Goal: Task Accomplishment & Management: Complete application form

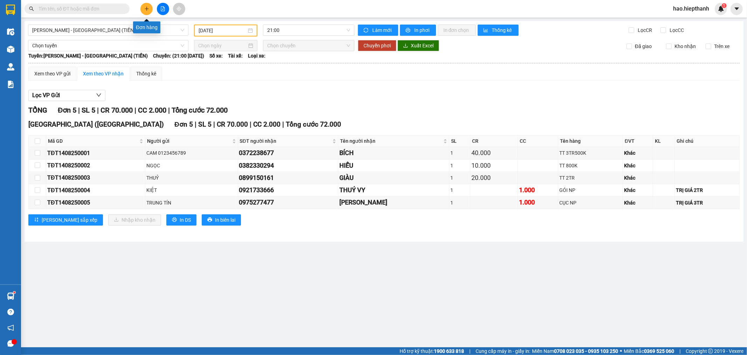
click at [144, 8] on icon "plus" at bounding box center [146, 8] width 5 height 5
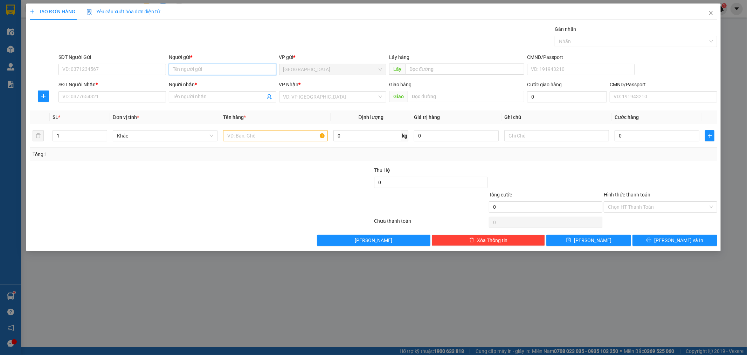
drag, startPoint x: 184, startPoint y: 67, endPoint x: 185, endPoint y: 57, distance: 9.2
click at [185, 62] on div "Người gửi * Tên người gửi" at bounding box center [223, 65] width 108 height 25
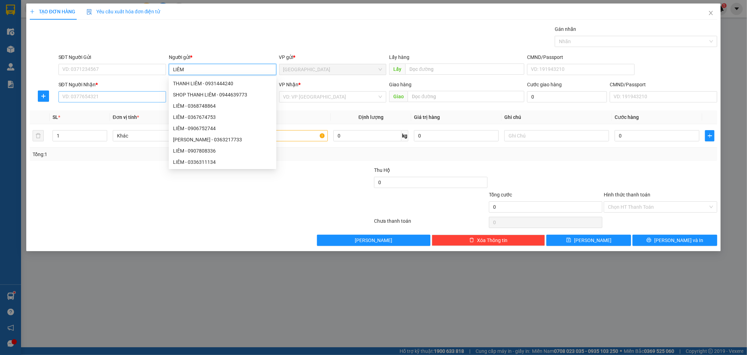
type input "LIÊM"
click at [147, 99] on input "SĐT Người Nhận *" at bounding box center [113, 96] width 108 height 11
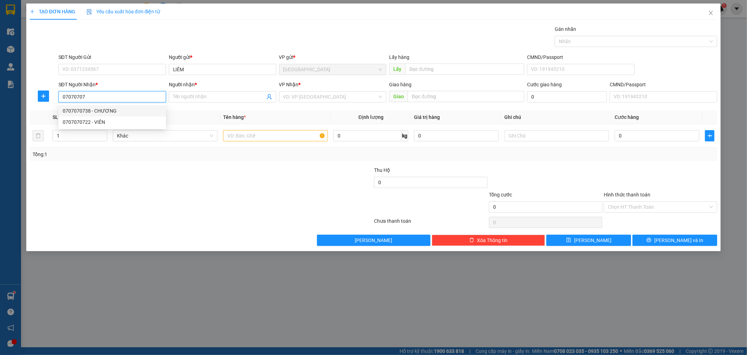
click at [120, 111] on div "0707070738 - CHƯƠNG" at bounding box center [112, 111] width 99 height 8
type input "0707070738"
type input "CHƯƠNG"
type input "0707070738"
click at [296, 93] on input "search" at bounding box center [331, 96] width 94 height 11
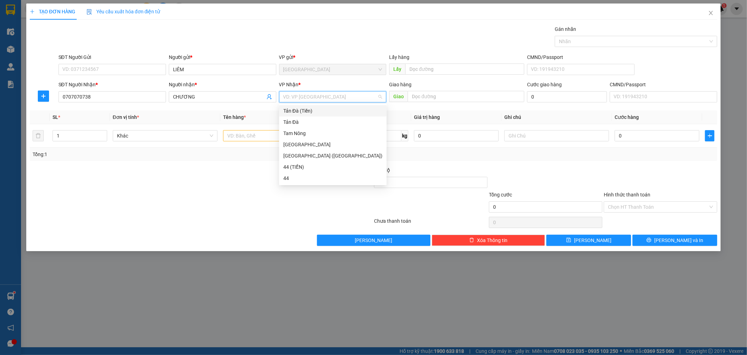
click at [296, 114] on div "Tản Đà (Tiền)" at bounding box center [333, 111] width 99 height 8
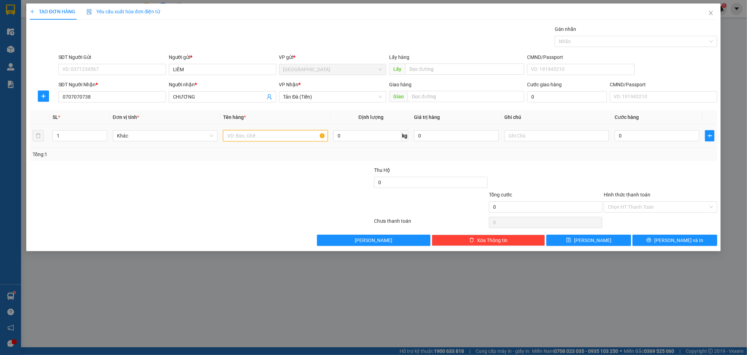
click at [255, 133] on input "text" at bounding box center [275, 135] width 105 height 11
type input "HỘP NP"
click at [675, 138] on input "0" at bounding box center [657, 135] width 85 height 11
type input "6"
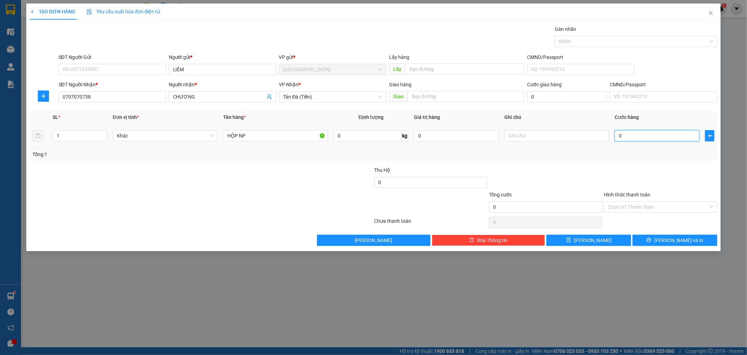
type input "6"
type input "60"
type input "60.000"
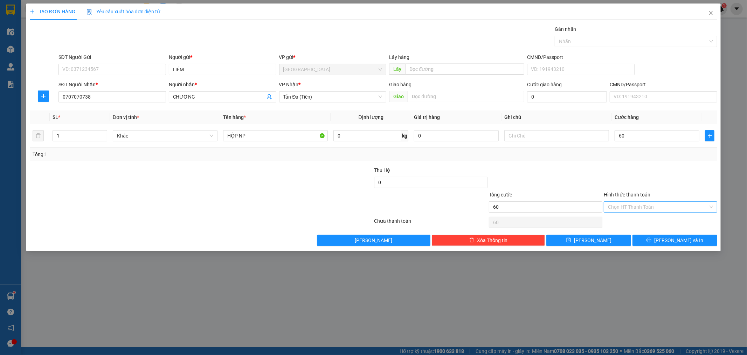
type input "60.000"
click at [649, 207] on input "Hình thức thanh toán" at bounding box center [658, 207] width 100 height 11
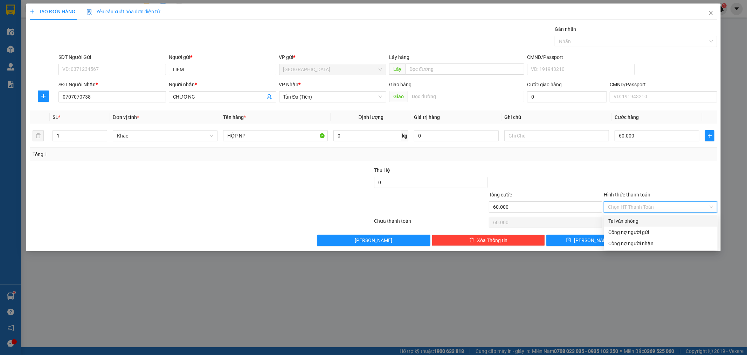
click at [641, 218] on div "Tại văn phòng" at bounding box center [661, 221] width 105 height 8
type input "0"
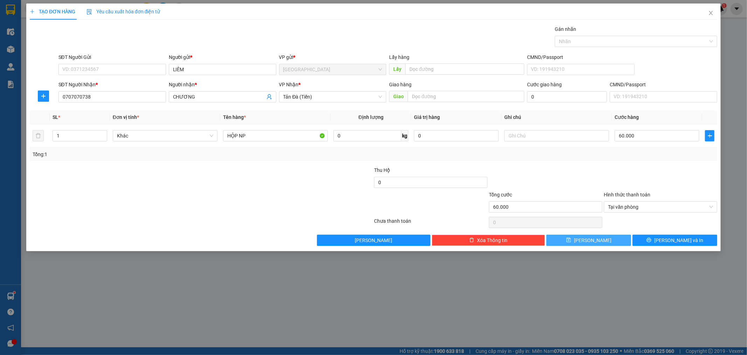
click at [601, 241] on button "[PERSON_NAME]" at bounding box center [589, 239] width 85 height 11
type input "0"
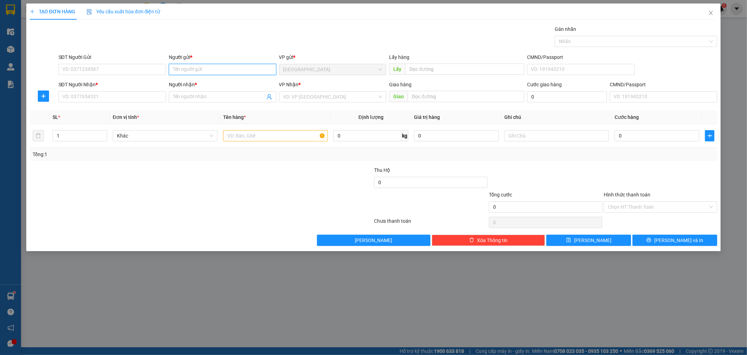
click at [228, 70] on input "Người gửi *" at bounding box center [223, 69] width 108 height 11
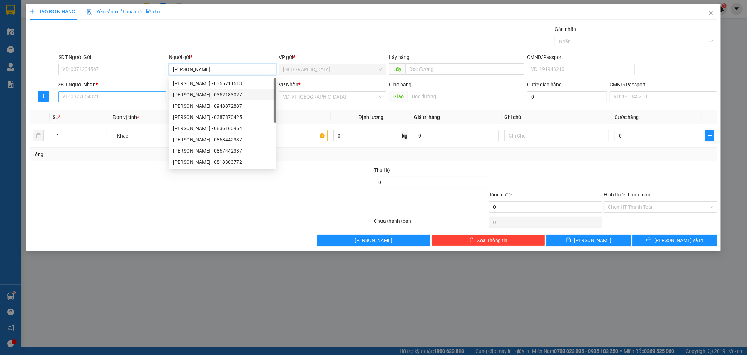
type input "[PERSON_NAME]"
click at [134, 97] on input "SĐT Người Nhận *" at bounding box center [113, 96] width 108 height 11
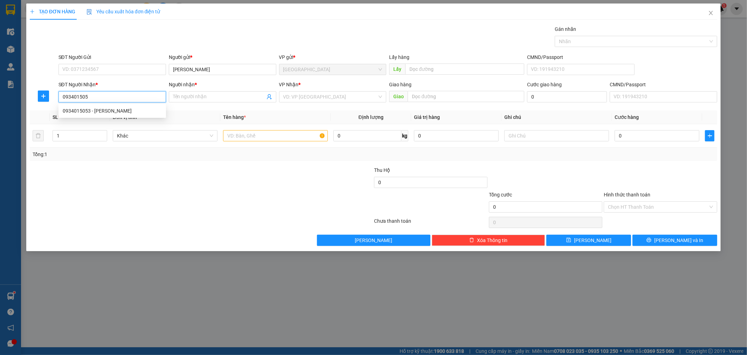
type input "0934015053"
click at [131, 110] on div "0934015053 - KHO TONY" at bounding box center [112, 111] width 99 height 8
type input "[PERSON_NAME]"
type input "0934015053"
click at [313, 95] on input "search" at bounding box center [331, 96] width 94 height 11
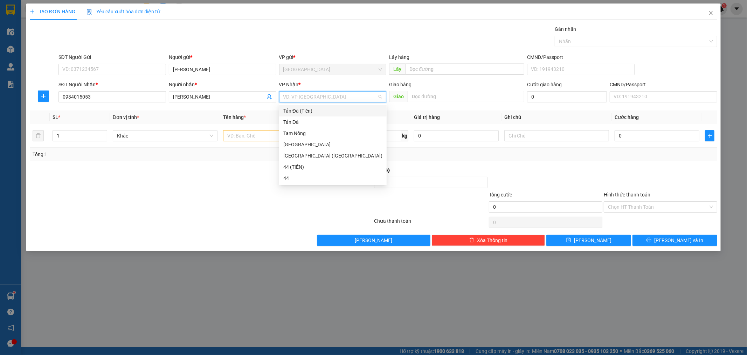
click at [295, 110] on div "Tản Đà (Tiền)" at bounding box center [333, 111] width 99 height 8
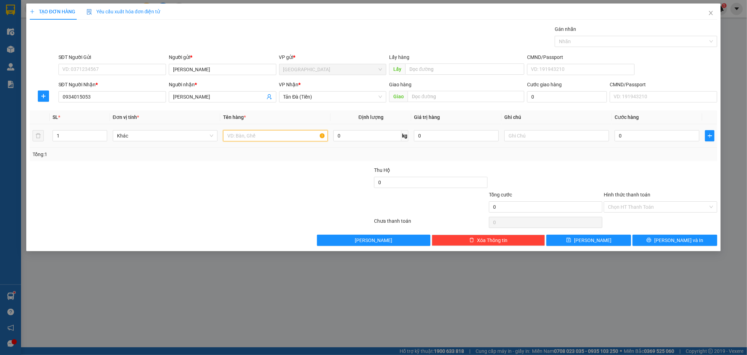
click at [271, 135] on input "text" at bounding box center [275, 135] width 105 height 11
type input "THU HỘ 4R273"
click at [670, 135] on input "0" at bounding box center [657, 135] width 85 height 11
type input "4"
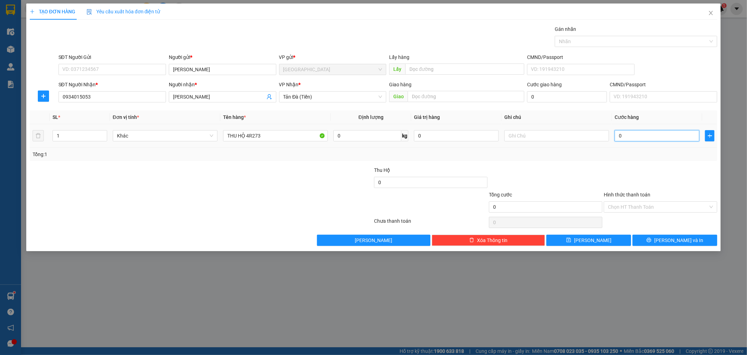
type input "4"
type input "40"
type input "40.000"
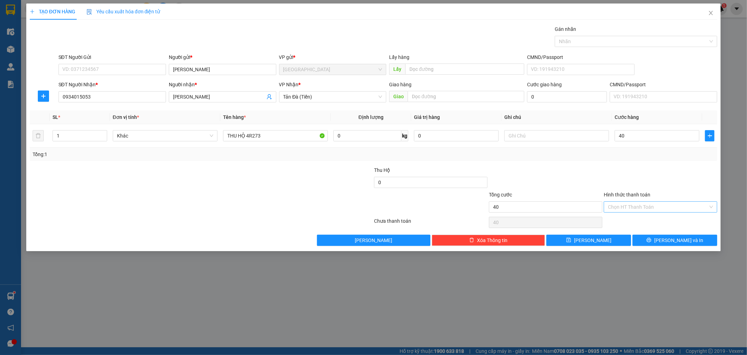
type input "40.000"
click at [663, 206] on input "Hình thức thanh toán" at bounding box center [658, 207] width 100 height 11
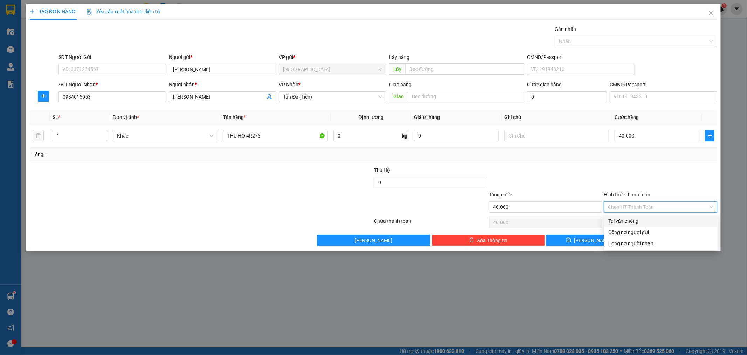
click at [650, 219] on div "Tại văn phòng" at bounding box center [661, 221] width 105 height 8
type input "0"
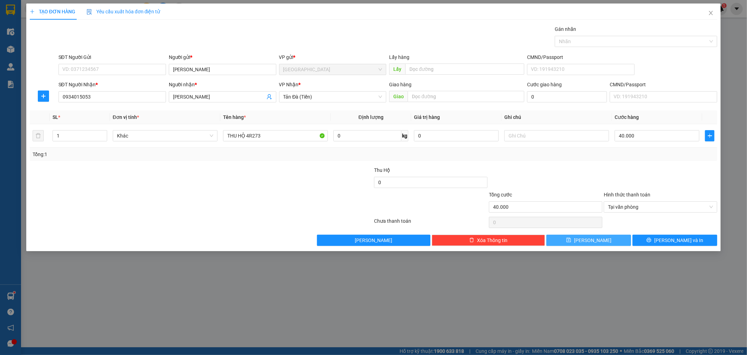
click at [608, 240] on button "[PERSON_NAME]" at bounding box center [589, 239] width 85 height 11
type input "0"
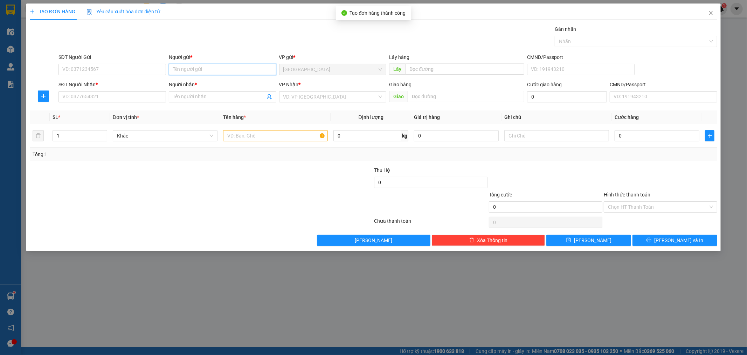
click at [256, 70] on input "Người gửi *" at bounding box center [223, 69] width 108 height 11
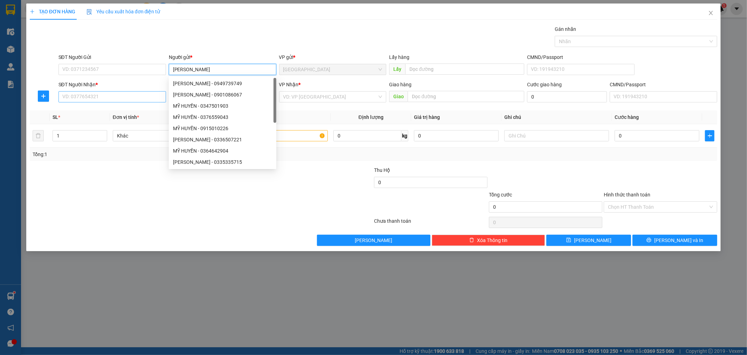
type input "[PERSON_NAME]"
click at [130, 101] on input "SĐT Người Nhận *" at bounding box center [113, 96] width 108 height 11
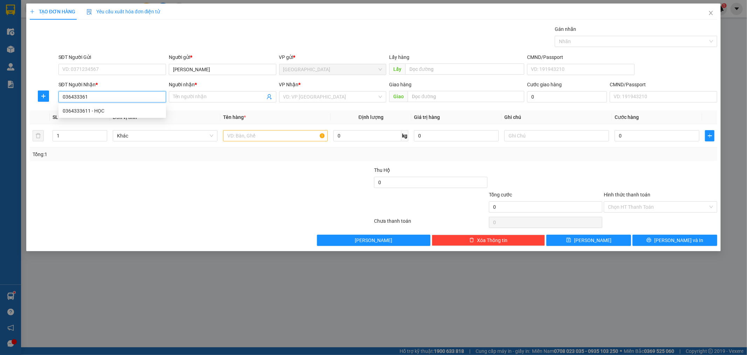
type input "0364333611"
click at [143, 113] on div "0364333611 - HỌC" at bounding box center [112, 111] width 99 height 8
type input "HỌC"
type input "0364333611"
click at [338, 94] on input "search" at bounding box center [331, 96] width 94 height 11
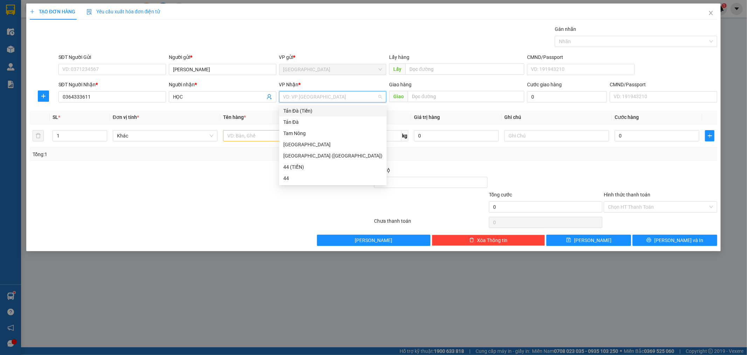
click at [296, 111] on div "Tản Đà (Tiền)" at bounding box center [333, 111] width 99 height 8
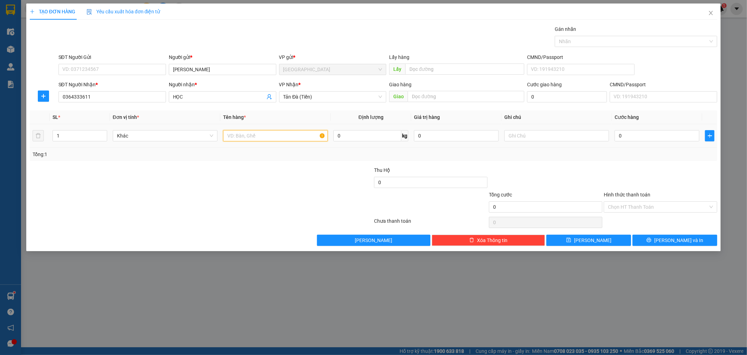
click at [264, 132] on input "text" at bounding box center [275, 135] width 105 height 11
type input "THU HỘ 2TR040"
click at [643, 134] on input "0" at bounding box center [657, 135] width 85 height 11
type input "2"
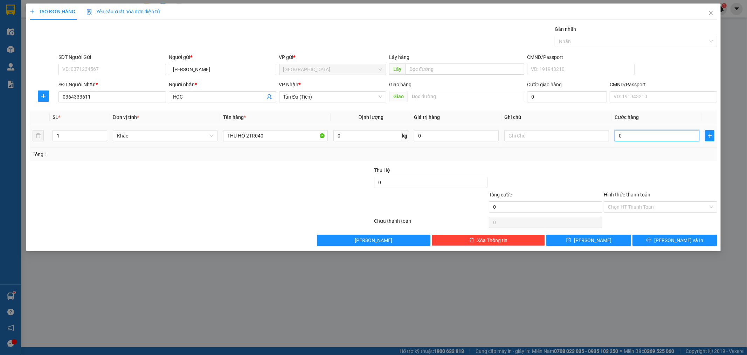
type input "2"
type input "20"
type input "20.000"
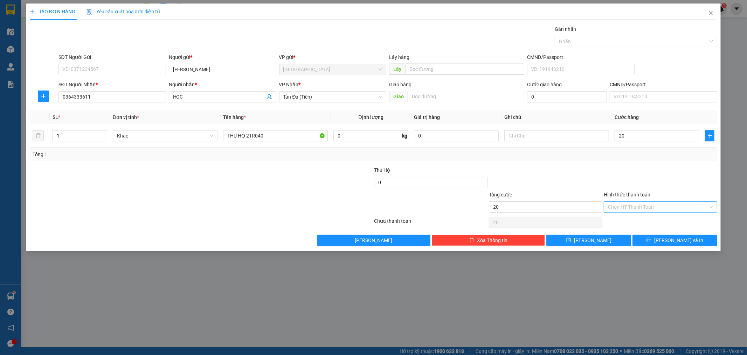
type input "20.000"
click at [644, 204] on input "Hình thức thanh toán" at bounding box center [658, 207] width 100 height 11
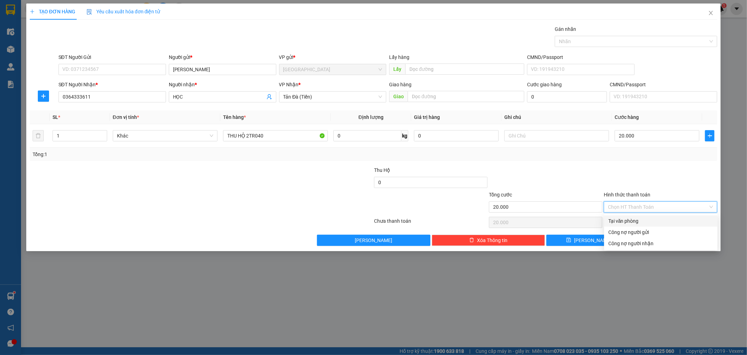
click at [638, 221] on div "Tại văn phòng" at bounding box center [661, 221] width 105 height 8
type input "0"
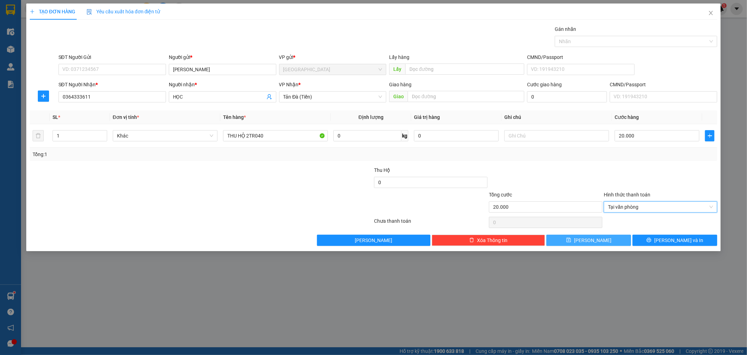
click at [611, 239] on button "[PERSON_NAME]" at bounding box center [589, 239] width 85 height 11
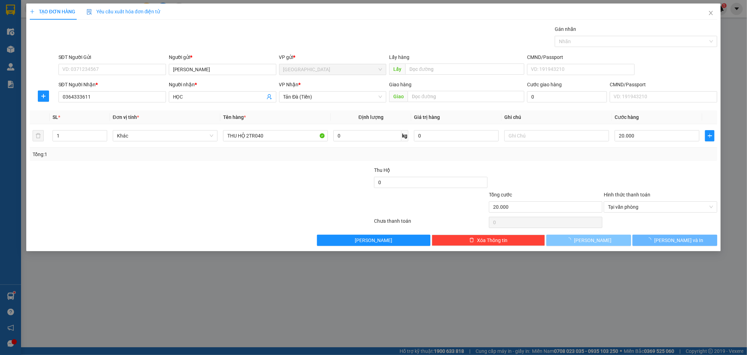
type input "0"
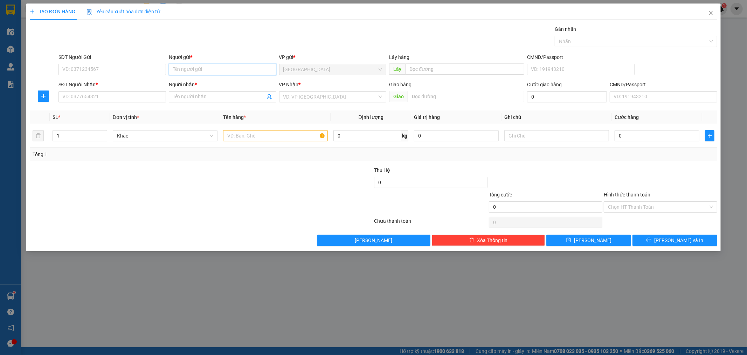
click at [258, 70] on input "Người gửi *" at bounding box center [223, 69] width 108 height 11
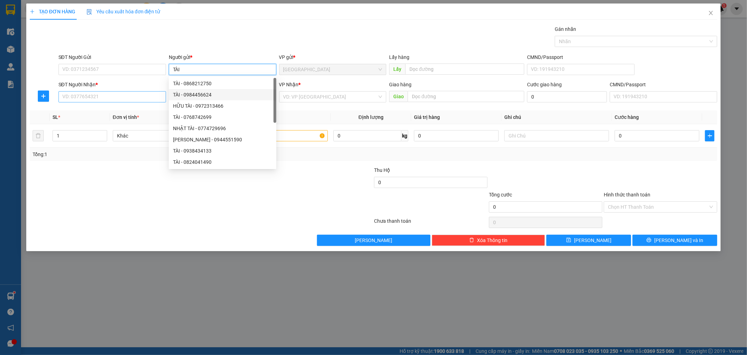
type input "TÀI"
click at [138, 99] on input "SĐT Người Nhận *" at bounding box center [113, 96] width 108 height 11
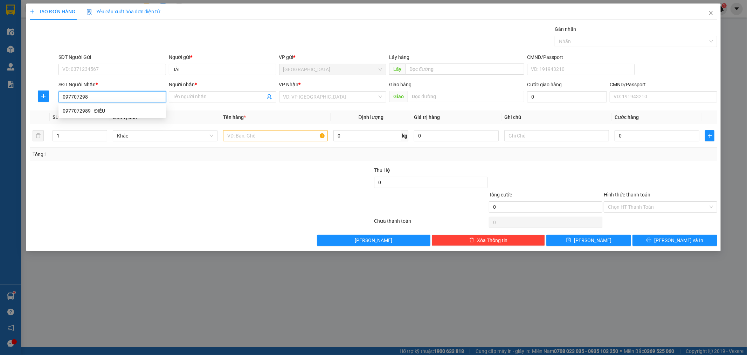
type input "0977072989"
click at [139, 114] on div "0977072989 - ĐIỀU" at bounding box center [112, 111] width 99 height 8
type input "ĐIỀU"
type input "0977072989"
click at [321, 90] on div "VP Nhận *" at bounding box center [333, 86] width 108 height 11
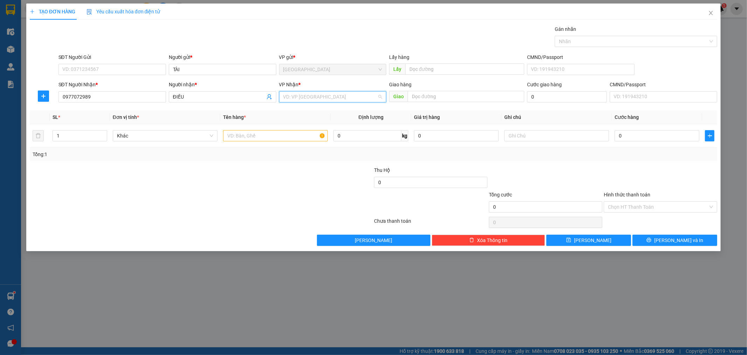
click at [321, 96] on input "search" at bounding box center [331, 96] width 94 height 11
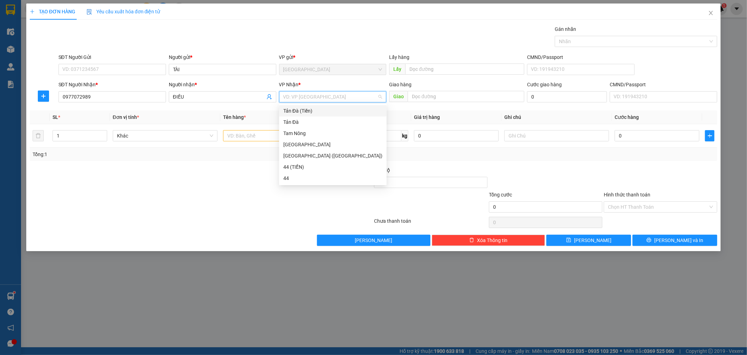
click at [298, 111] on div "Tản Đà (Tiền)" at bounding box center [333, 111] width 99 height 8
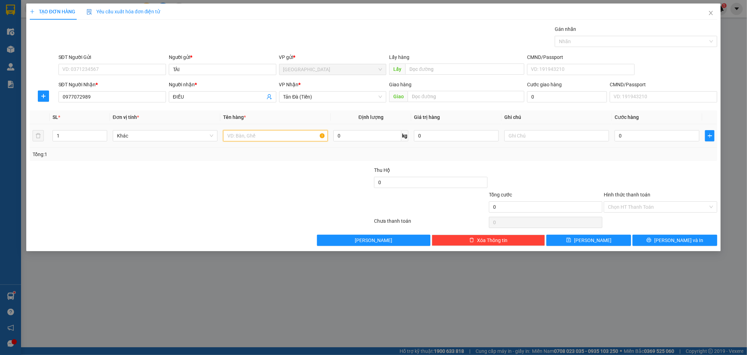
click at [275, 137] on input "text" at bounding box center [275, 135] width 105 height 11
type input "TNP 4TR500"
click at [656, 136] on input "0" at bounding box center [657, 135] width 85 height 11
type input "4"
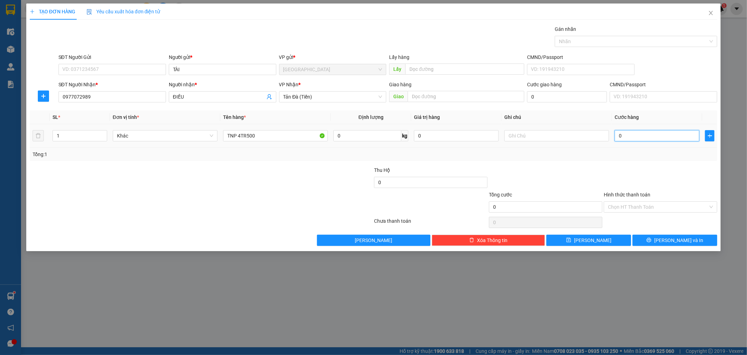
type input "4"
type input "40"
type input "40.000"
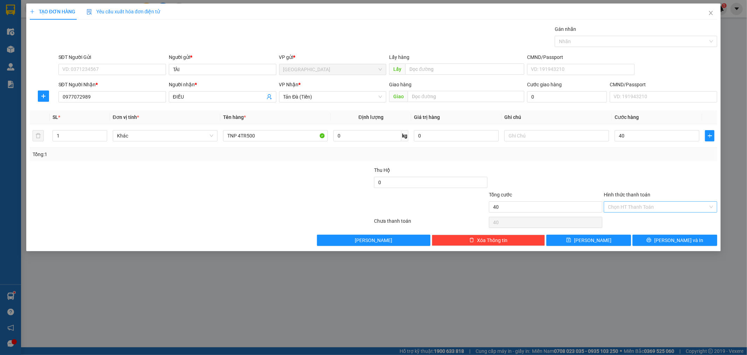
type input "40.000"
click at [663, 205] on input "Hình thức thanh toán" at bounding box center [658, 207] width 100 height 11
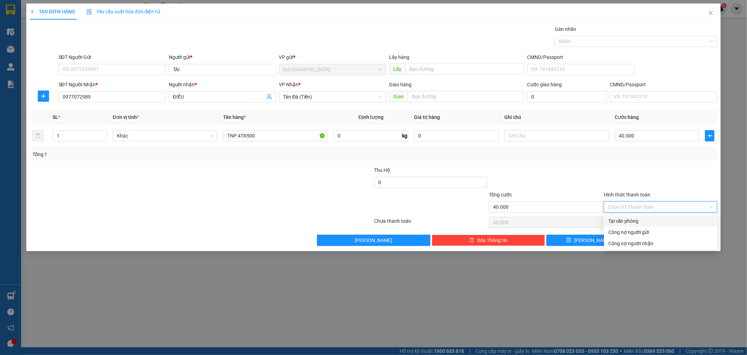
click at [662, 219] on div "Tại văn phòng" at bounding box center [661, 221] width 105 height 8
type input "0"
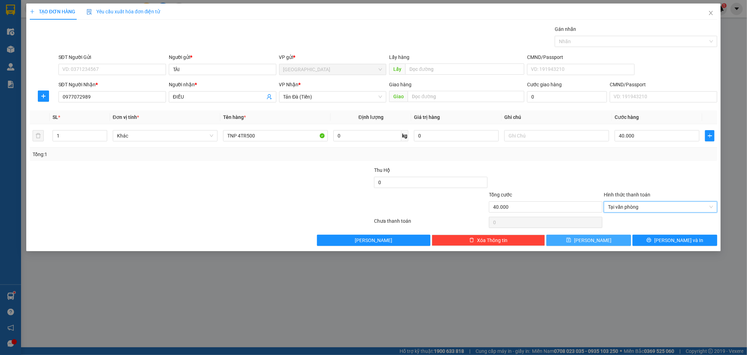
click at [601, 242] on button "[PERSON_NAME]" at bounding box center [589, 239] width 85 height 11
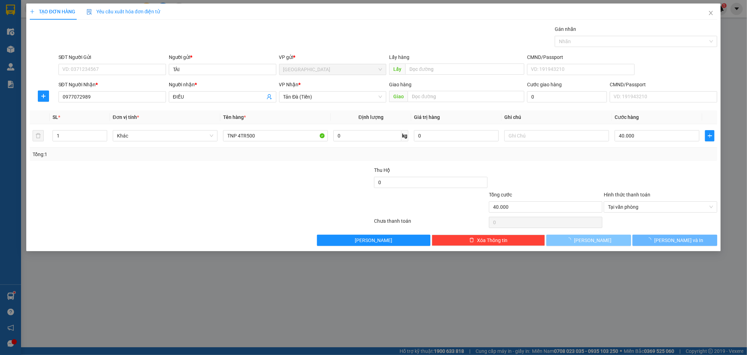
type input "0"
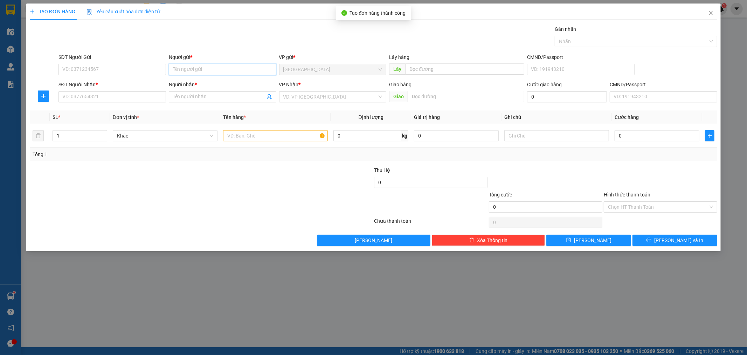
click at [232, 67] on input "Người gửi *" at bounding box center [223, 69] width 108 height 11
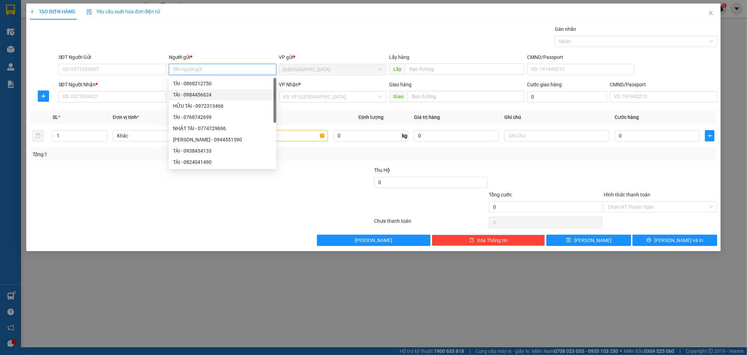
click at [232, 67] on input "Người gửi *" at bounding box center [223, 69] width 108 height 11
type input "D"
type input "ĐÀO"
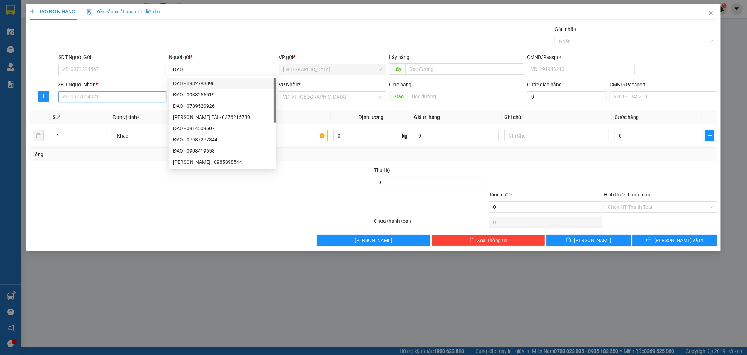
click at [144, 96] on input "SĐT Người Nhận *" at bounding box center [113, 96] width 108 height 11
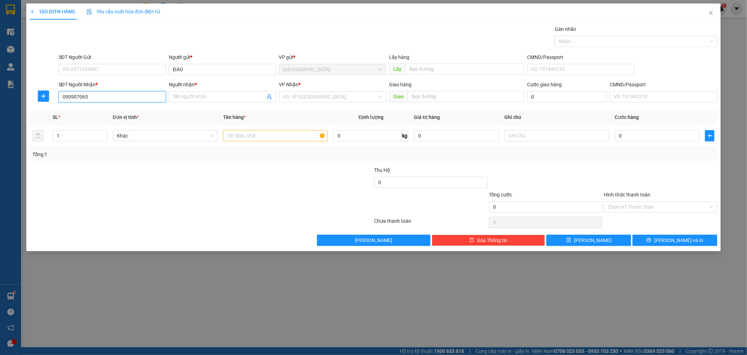
type input "0909070652"
click at [113, 111] on div "0909070652 - HIỆP" at bounding box center [112, 111] width 99 height 8
type input "HIỆP"
type input "0909070652"
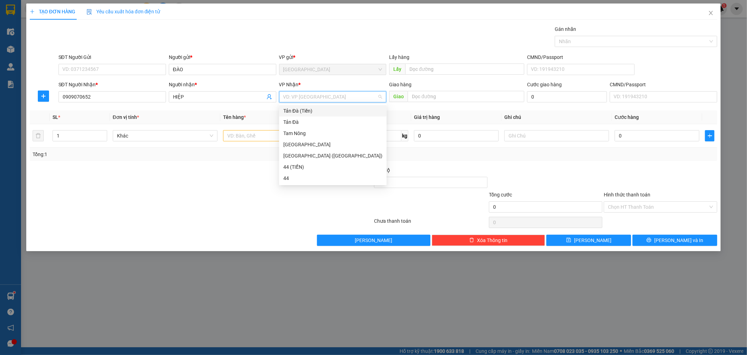
click at [326, 96] on input "search" at bounding box center [331, 96] width 94 height 11
click at [323, 109] on div "Tản Đà (Tiền)" at bounding box center [333, 111] width 99 height 8
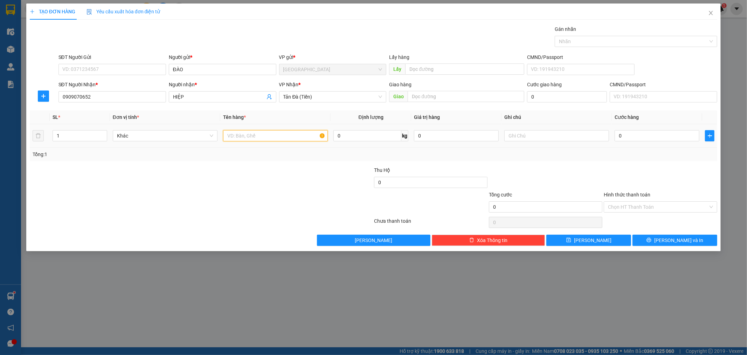
click at [272, 136] on input "text" at bounding box center [275, 135] width 105 height 11
type input "TNP 1TRIEU"
click at [655, 132] on input "0" at bounding box center [657, 135] width 85 height 11
type input "1"
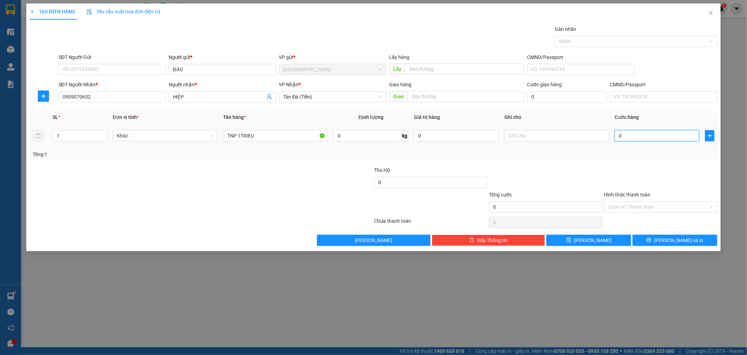
type input "1"
type input "10"
type input "10.000"
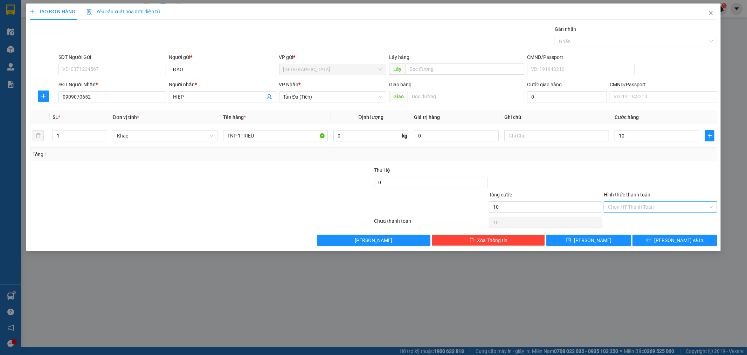
type input "10.000"
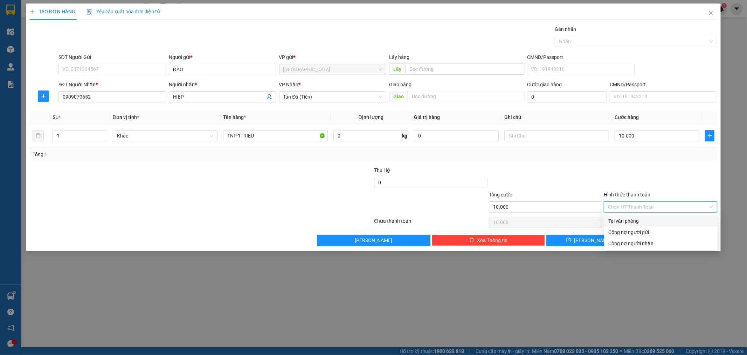
click at [663, 208] on input "Hình thức thanh toán" at bounding box center [658, 207] width 100 height 11
click at [647, 219] on div "Tại văn phòng" at bounding box center [661, 221] width 105 height 8
type input "0"
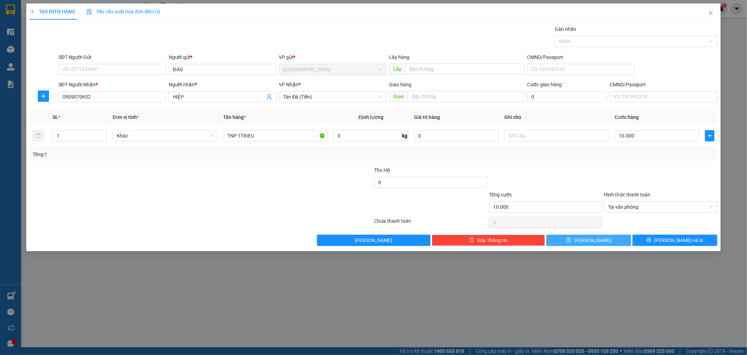
click at [590, 238] on span "[PERSON_NAME]" at bounding box center [592, 240] width 37 height 8
type input "0"
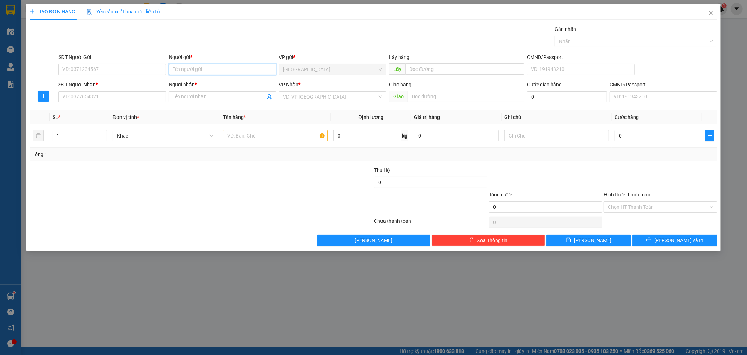
click at [215, 66] on input "Người gửi *" at bounding box center [223, 69] width 108 height 11
type input "XÚ [GEOGRAPHIC_DATA]"
click at [159, 97] on input "SĐT Người Nhận *" at bounding box center [113, 96] width 108 height 11
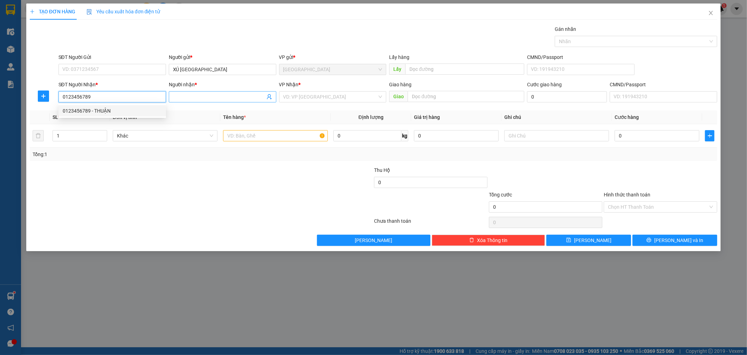
type input "0123456789"
click at [216, 95] on input "Người nhận *" at bounding box center [219, 97] width 92 height 8
type input "CỬA HÀNG KIM TIỀN"
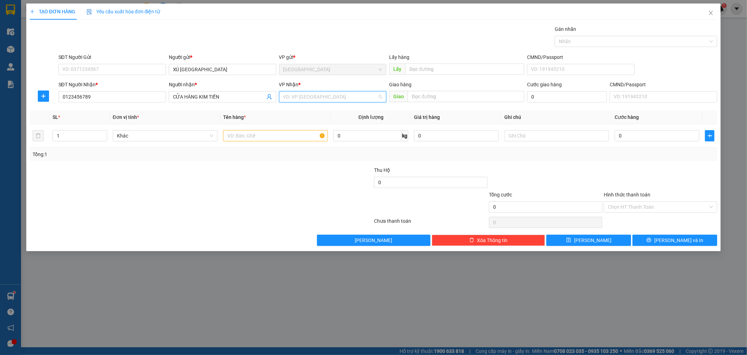
click at [335, 96] on input "search" at bounding box center [331, 96] width 94 height 11
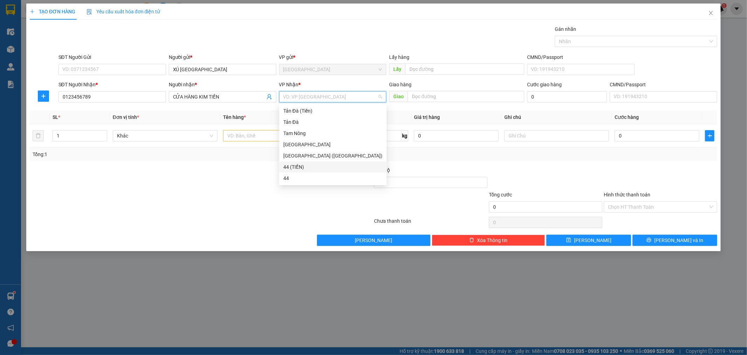
click at [295, 167] on div "44 (TIỀN)" at bounding box center [333, 167] width 99 height 8
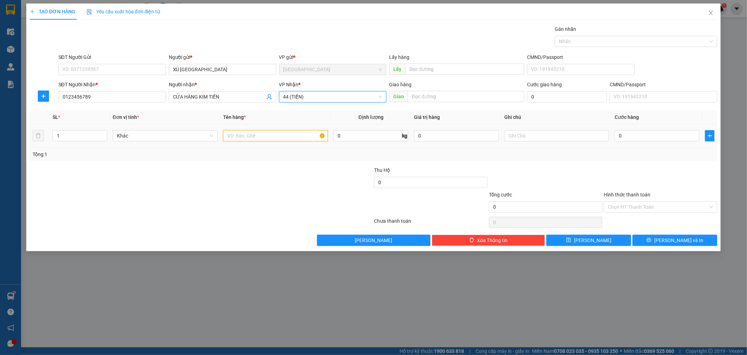
click at [254, 135] on input "text" at bounding box center [275, 135] width 105 height 11
type input "TNP 390K"
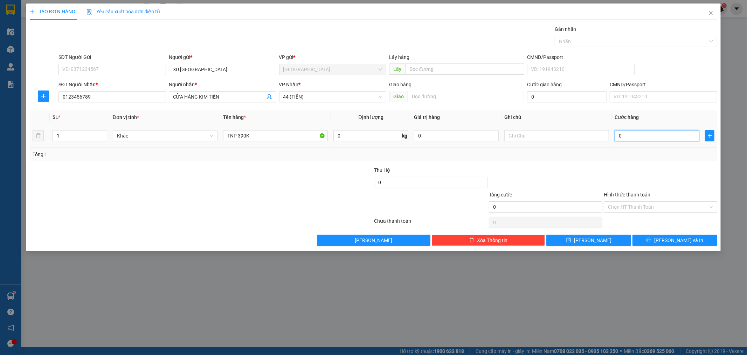
click at [639, 139] on input "0" at bounding box center [657, 135] width 85 height 11
type input "1"
type input "10"
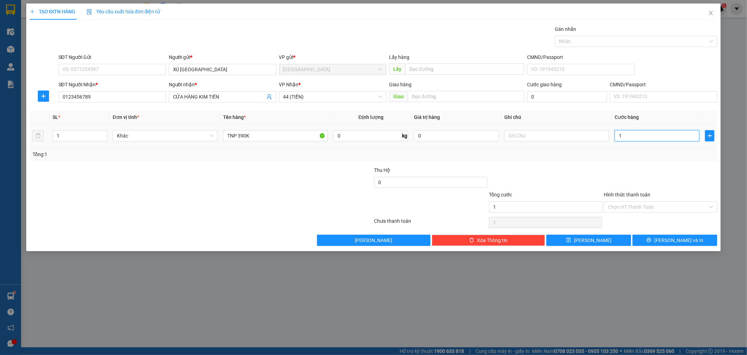
type input "10"
type input "10.000"
click at [667, 205] on input "Hình thức thanh toán" at bounding box center [658, 207] width 100 height 11
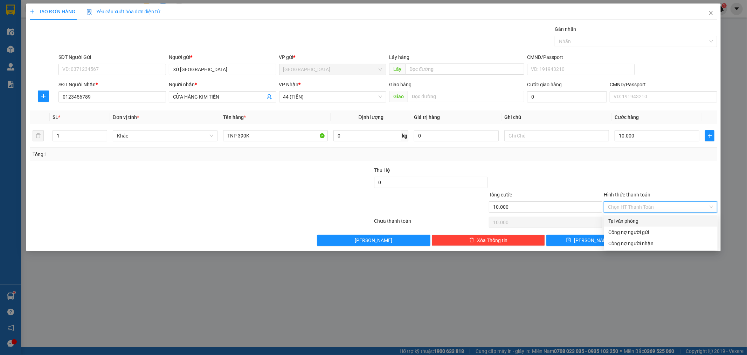
drag, startPoint x: 647, startPoint y: 219, endPoint x: 618, endPoint y: 228, distance: 30.5
click at [647, 219] on div "Tại văn phòng" at bounding box center [661, 221] width 105 height 8
type input "0"
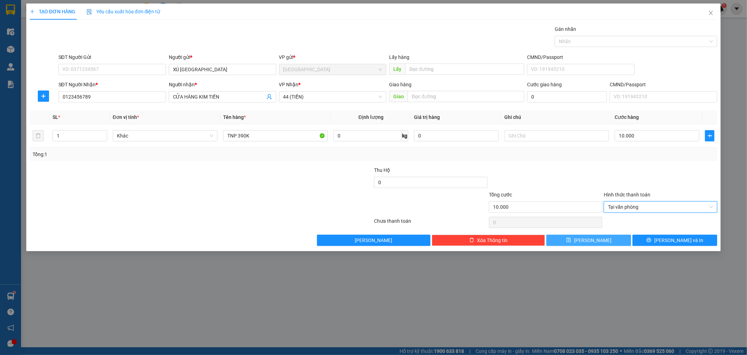
click at [602, 241] on button "[PERSON_NAME]" at bounding box center [589, 239] width 85 height 11
type input "0"
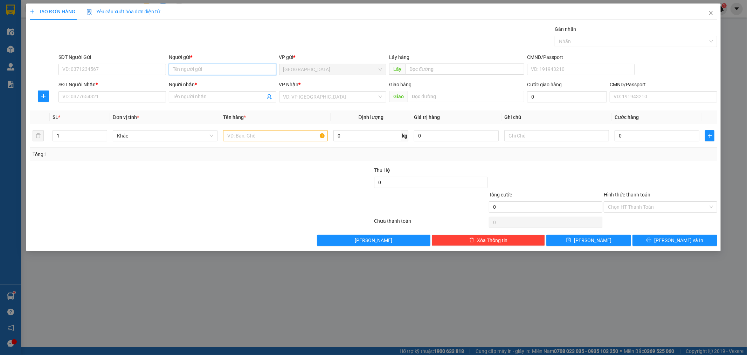
click at [244, 68] on input "Người gửi *" at bounding box center [223, 69] width 108 height 11
click at [248, 69] on input "Người gửi *" at bounding box center [223, 69] width 108 height 11
type input "TÀI MINH"
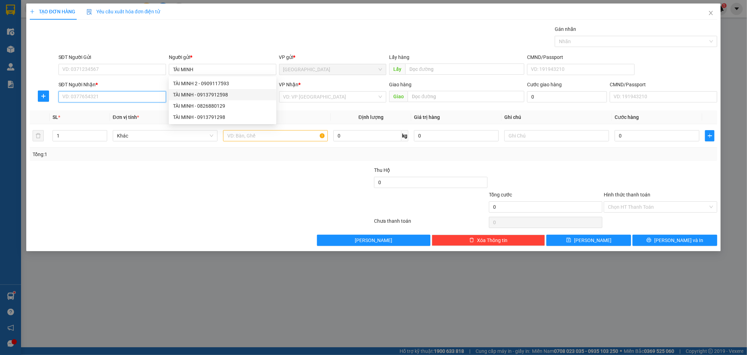
click at [142, 95] on input "SĐT Người Nhận *" at bounding box center [113, 96] width 108 height 11
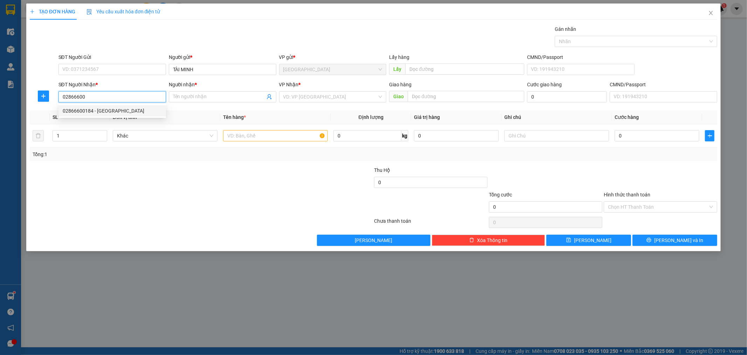
click at [128, 112] on div "02866600184 - ANH HẢI" at bounding box center [112, 111] width 99 height 8
type input "02866600184"
type input "[PERSON_NAME]"
type input "02866600184"
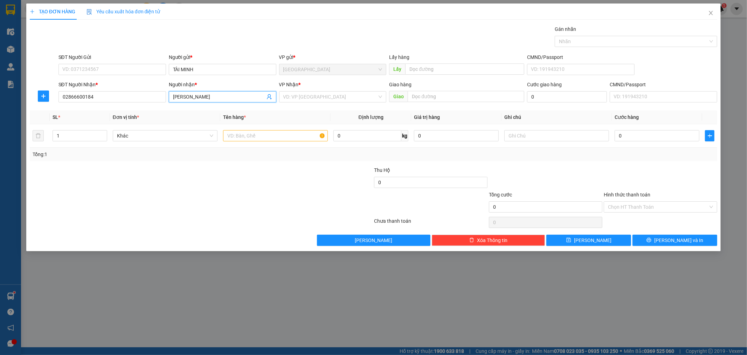
click at [239, 95] on input "[PERSON_NAME]" at bounding box center [219, 97] width 92 height 8
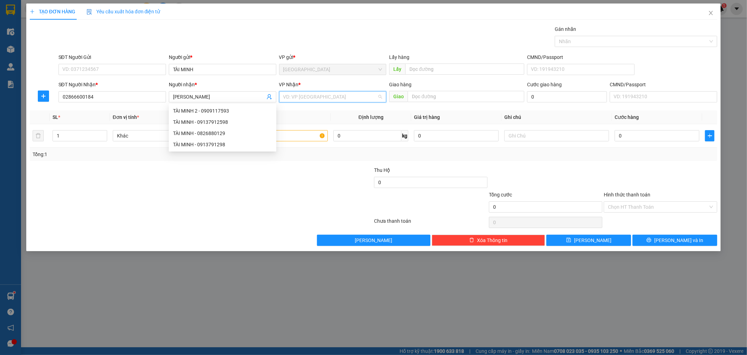
click at [325, 98] on input "search" at bounding box center [331, 96] width 94 height 11
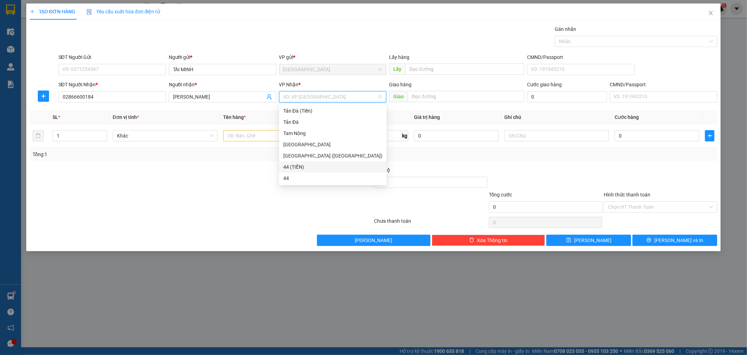
click at [312, 167] on div "44 (TIỀN)" at bounding box center [333, 167] width 99 height 8
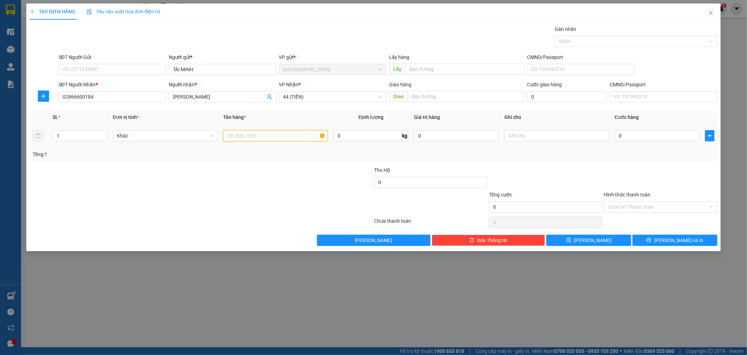
click at [265, 137] on input "text" at bounding box center [275, 135] width 105 height 11
type input "GÓI NP"
click at [657, 134] on input "0" at bounding box center [657, 135] width 85 height 11
type input "1"
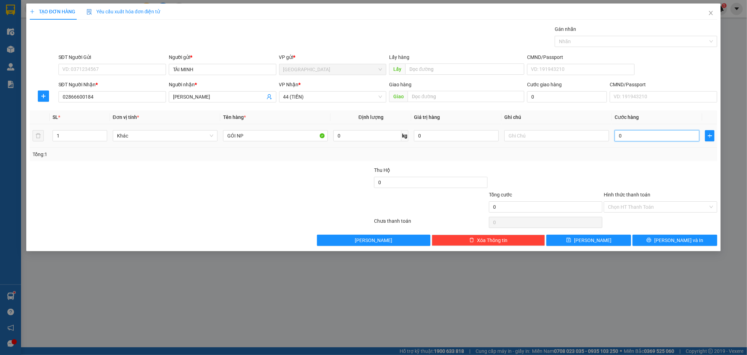
type input "1"
type input "1.000"
click at [663, 209] on input "Hình thức thanh toán" at bounding box center [658, 207] width 100 height 11
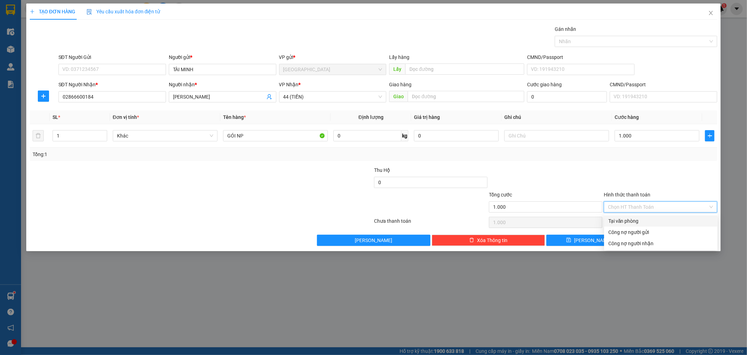
click at [647, 222] on div "Tại văn phòng" at bounding box center [661, 221] width 105 height 8
type input "0"
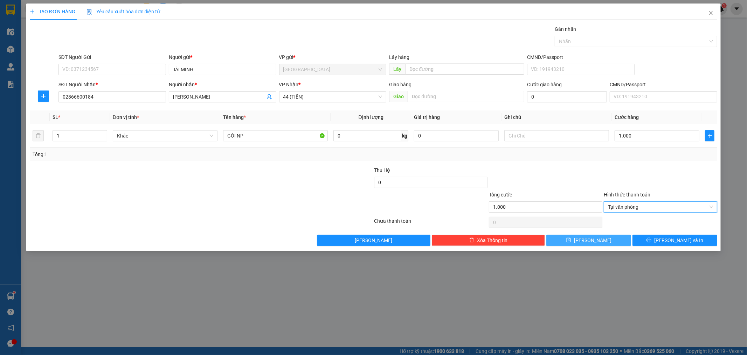
click at [624, 235] on button "[PERSON_NAME]" at bounding box center [589, 239] width 85 height 11
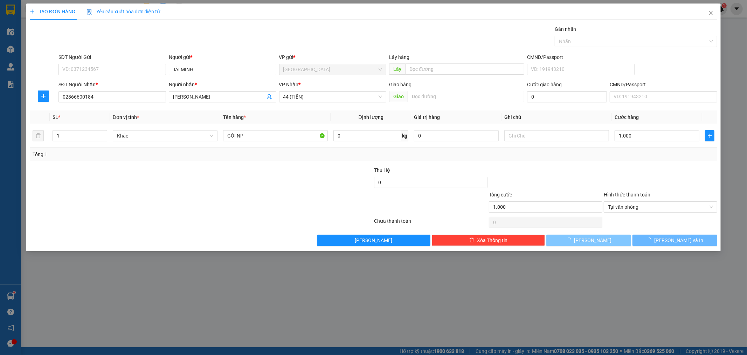
type input "0"
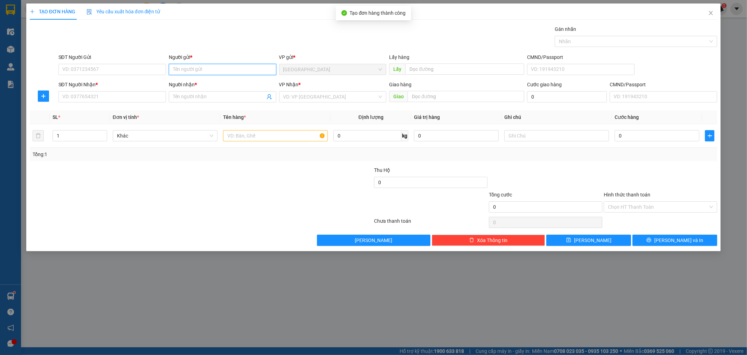
click at [235, 68] on input "Người gửi *" at bounding box center [223, 69] width 108 height 11
type input "[PERSON_NAME]"
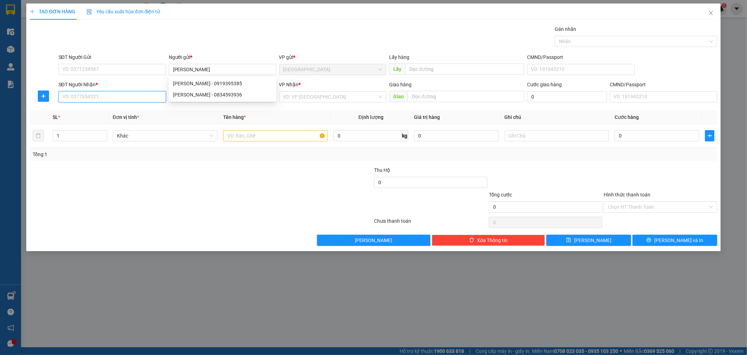
click at [121, 99] on input "SĐT Người Nhận *" at bounding box center [113, 96] width 108 height 11
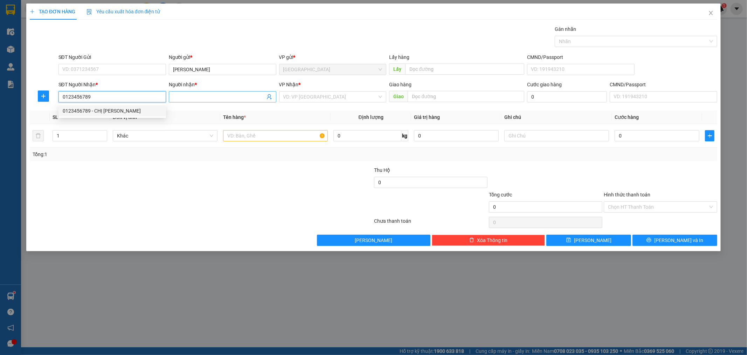
type input "0123456789"
click at [210, 95] on input "Người nhận *" at bounding box center [219, 97] width 92 height 8
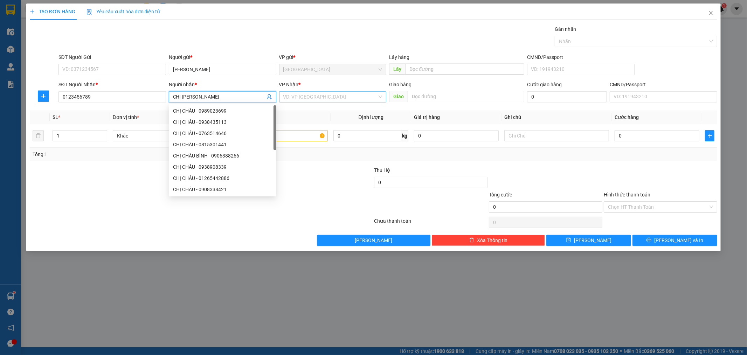
type input "CHỊ [PERSON_NAME]"
click at [288, 99] on input "search" at bounding box center [331, 96] width 94 height 11
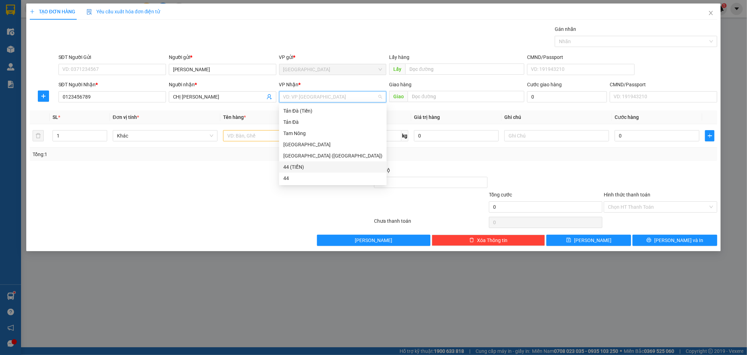
click at [296, 165] on div "44 (TIỀN)" at bounding box center [333, 167] width 99 height 8
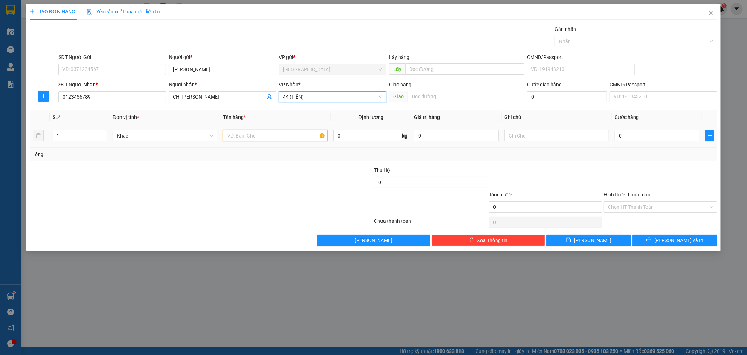
click at [284, 132] on input "text" at bounding box center [275, 135] width 105 height 11
type input "TNP"
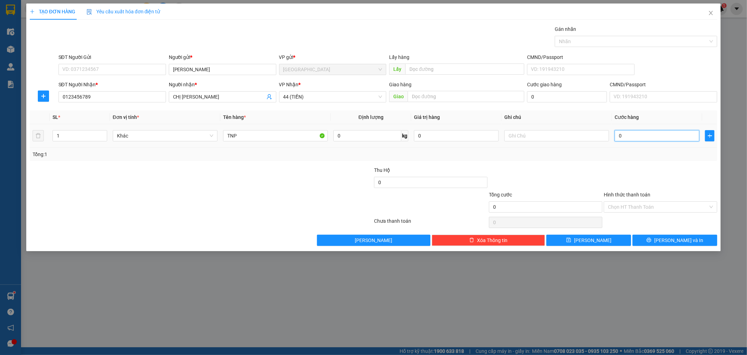
click at [666, 135] on input "0" at bounding box center [657, 135] width 85 height 11
type input "1"
type input "1.000"
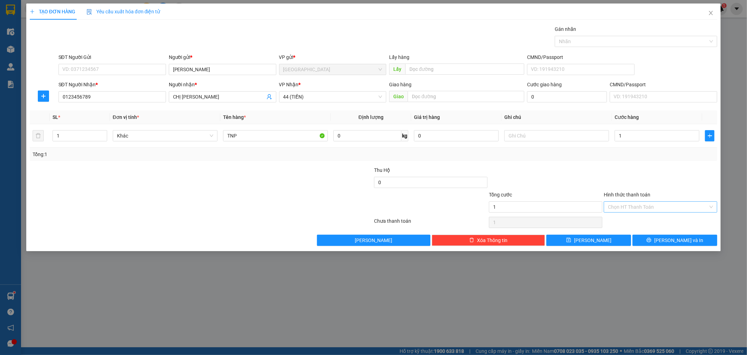
type input "1.000"
click at [667, 210] on input "Hình thức thanh toán" at bounding box center [658, 207] width 100 height 11
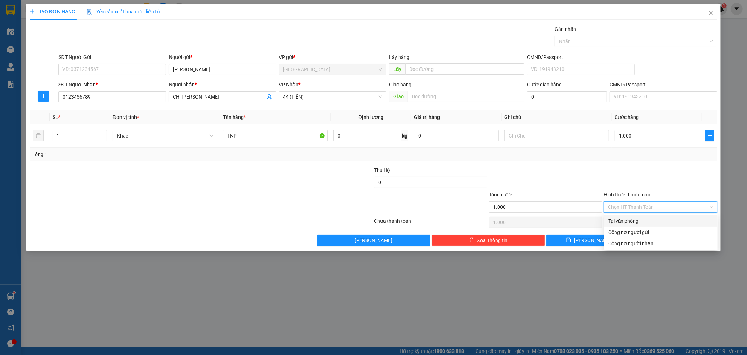
drag, startPoint x: 649, startPoint y: 223, endPoint x: 642, endPoint y: 228, distance: 8.5
click at [649, 224] on div "Tại văn phòng" at bounding box center [661, 221] width 105 height 8
type input "0"
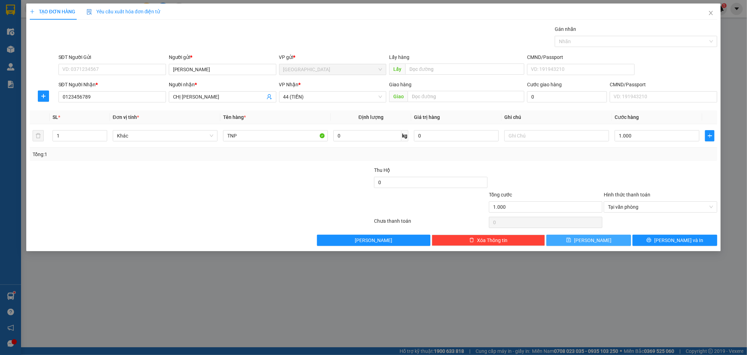
click at [599, 241] on button "[PERSON_NAME]" at bounding box center [589, 239] width 85 height 11
type input "0"
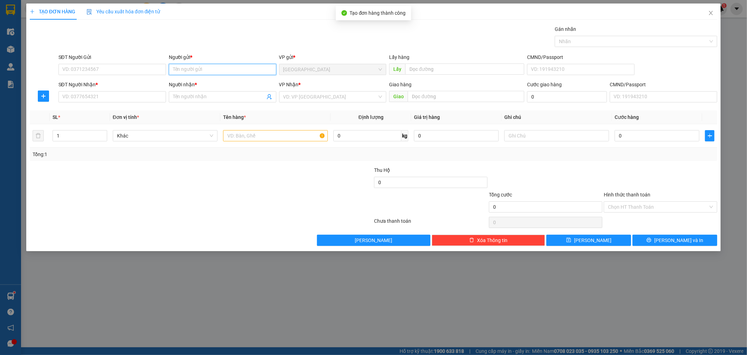
click at [188, 69] on input "Người gửi *" at bounding box center [223, 69] width 108 height 11
type input "TUYẾT TẢI"
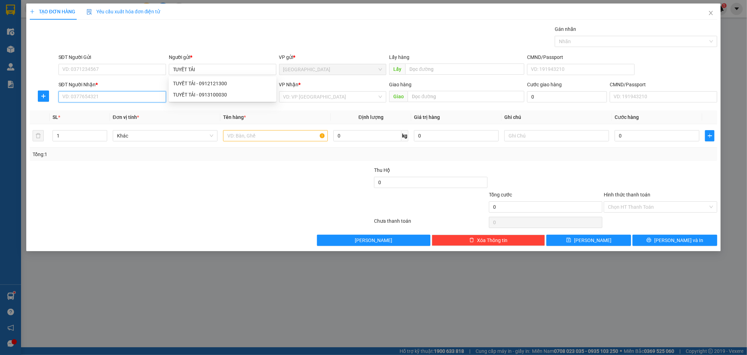
click at [104, 93] on input "SĐT Người Nhận *" at bounding box center [113, 96] width 108 height 11
type input "0782261654"
click at [127, 110] on div "0782261654 - THANH" at bounding box center [112, 111] width 99 height 8
type input "THANH"
type input "0782261654"
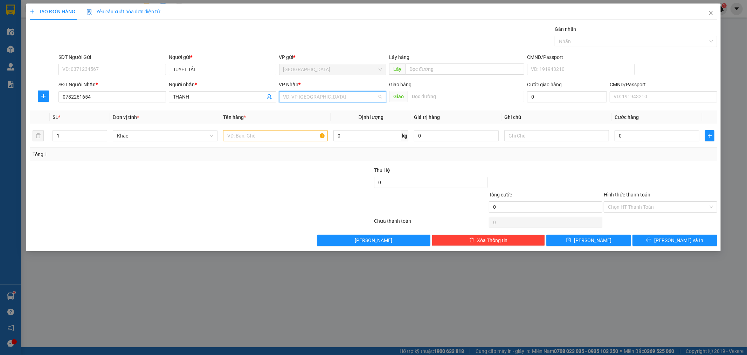
click at [289, 96] on input "search" at bounding box center [331, 96] width 94 height 11
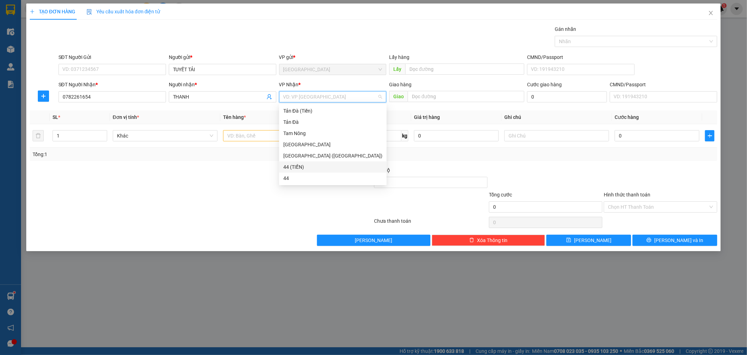
click at [302, 165] on div "44 (TIỀN)" at bounding box center [333, 167] width 99 height 8
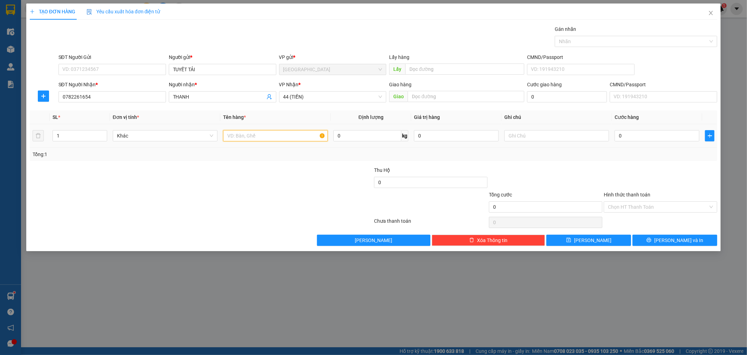
click at [285, 136] on input "text" at bounding box center [275, 135] width 105 height 11
type input "TNP"
click at [670, 137] on input "0" at bounding box center [657, 135] width 85 height 11
type input "1"
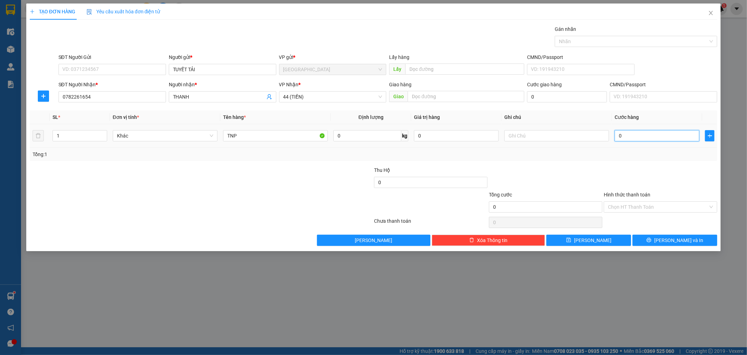
type input "1"
type input "1.000"
click at [654, 207] on input "Hình thức thanh toán" at bounding box center [658, 207] width 100 height 11
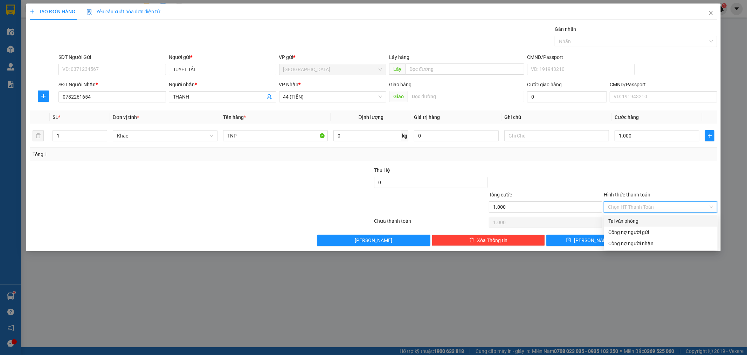
click at [637, 219] on div "Tại văn phòng" at bounding box center [661, 221] width 105 height 8
type input "0"
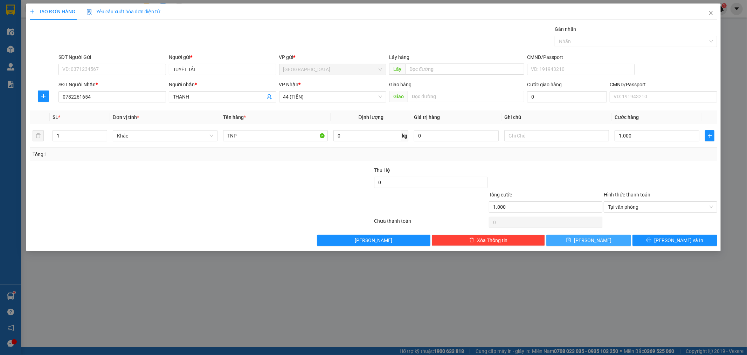
click at [599, 240] on button "[PERSON_NAME]" at bounding box center [589, 239] width 85 height 11
type input "0"
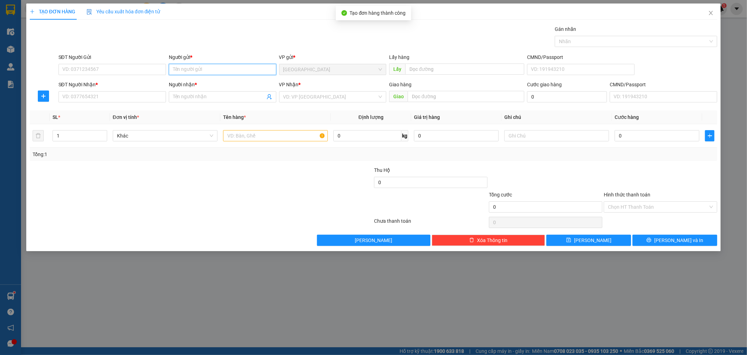
click at [197, 71] on input "Người gửi *" at bounding box center [223, 69] width 108 height 11
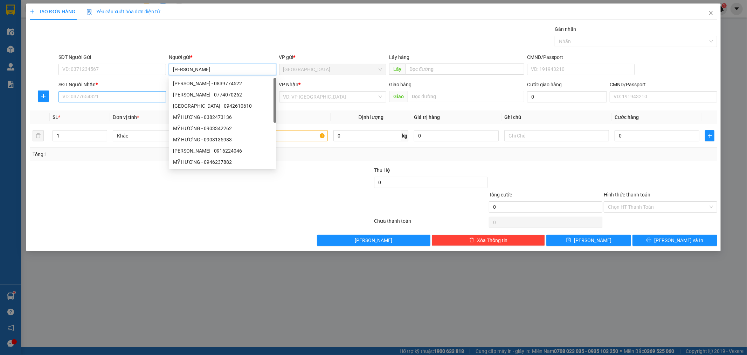
type input "[PERSON_NAME]"
click at [125, 97] on input "SĐT Người Nhận *" at bounding box center [113, 96] width 108 height 11
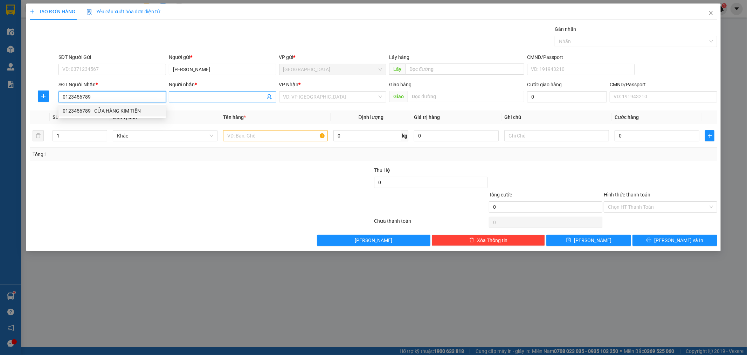
type input "0123456789"
click at [185, 96] on input "Người nhận *" at bounding box center [219, 97] width 92 height 8
type input "HẠNH PHƯỢNG"
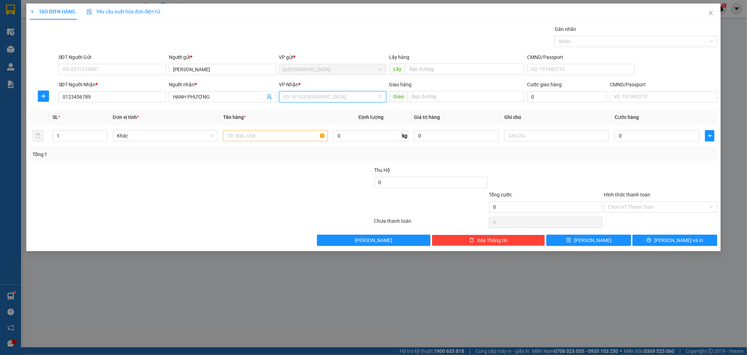
click at [313, 98] on input "search" at bounding box center [331, 96] width 94 height 11
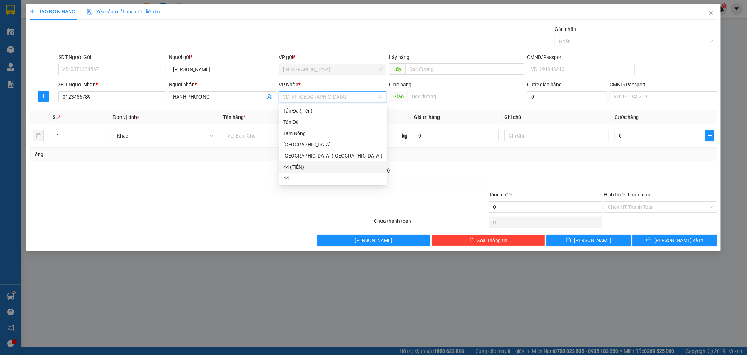
click at [303, 168] on div "44 (TIỀN)" at bounding box center [333, 167] width 99 height 8
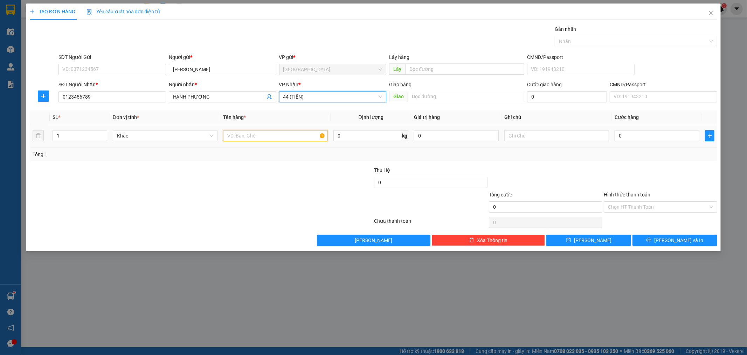
click at [252, 135] on input "text" at bounding box center [275, 135] width 105 height 11
type input "TNP"
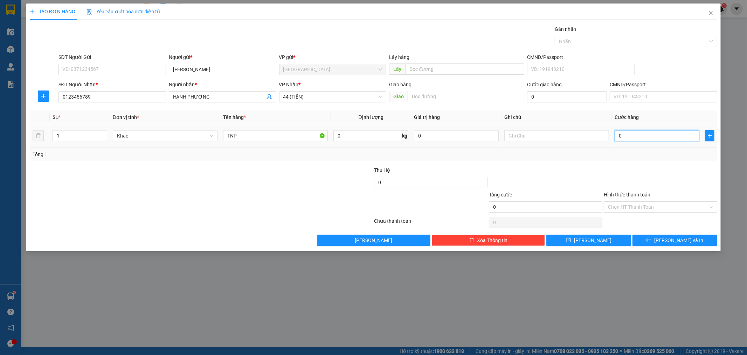
click at [661, 137] on input "0" at bounding box center [657, 135] width 85 height 11
type input "1"
type input "1.000"
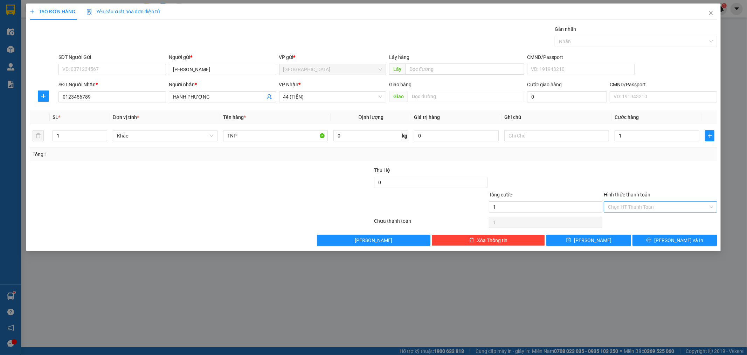
type input "1.000"
click at [656, 205] on input "Hình thức thanh toán" at bounding box center [658, 207] width 100 height 11
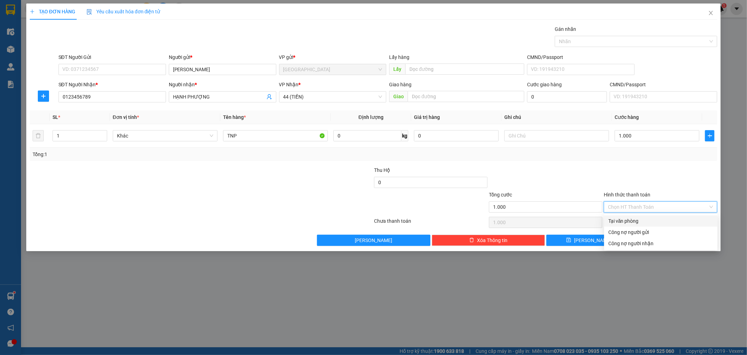
drag, startPoint x: 650, startPoint y: 221, endPoint x: 614, endPoint y: 235, distance: 37.9
click at [650, 221] on div "Tại văn phòng" at bounding box center [661, 221] width 105 height 8
type input "0"
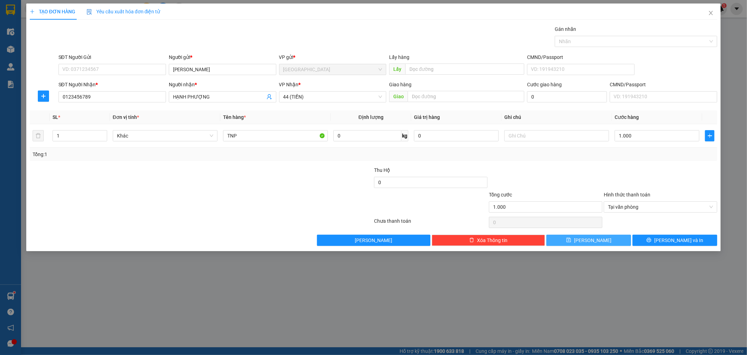
click at [597, 243] on button "[PERSON_NAME]" at bounding box center [589, 239] width 85 height 11
type input "0"
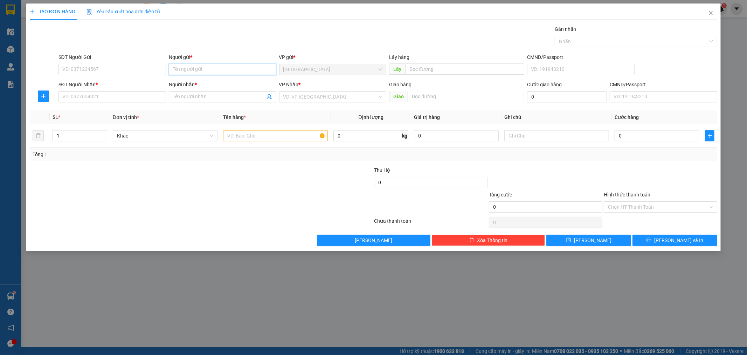
click at [213, 73] on input "Người gửi *" at bounding box center [223, 69] width 108 height 11
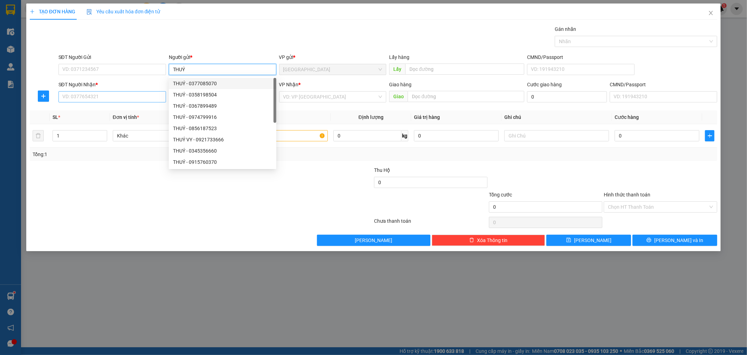
type input "THUÝ"
click at [132, 98] on input "SĐT Người Nhận *" at bounding box center [113, 96] width 108 height 11
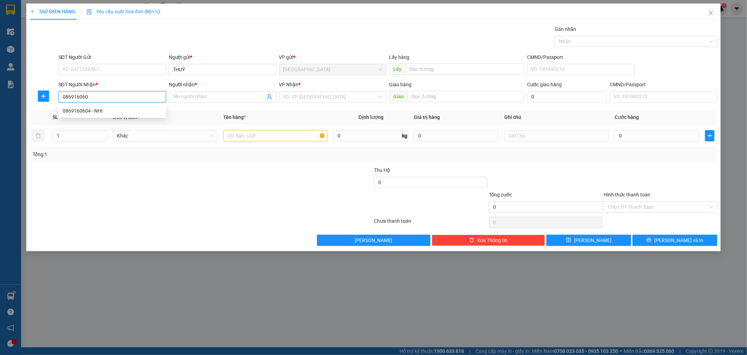
type input "0869160604"
click at [136, 109] on div "0869160604 - NHI" at bounding box center [112, 111] width 99 height 8
type input "NHI"
type input "0869160604"
click at [320, 94] on input "search" at bounding box center [331, 96] width 94 height 11
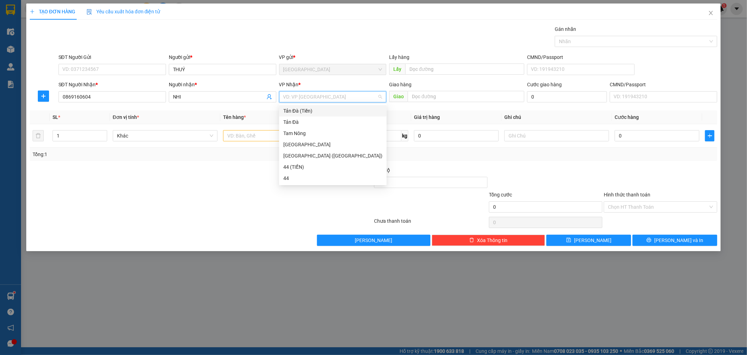
click at [316, 111] on div "Tản Đà (Tiền)" at bounding box center [333, 111] width 99 height 8
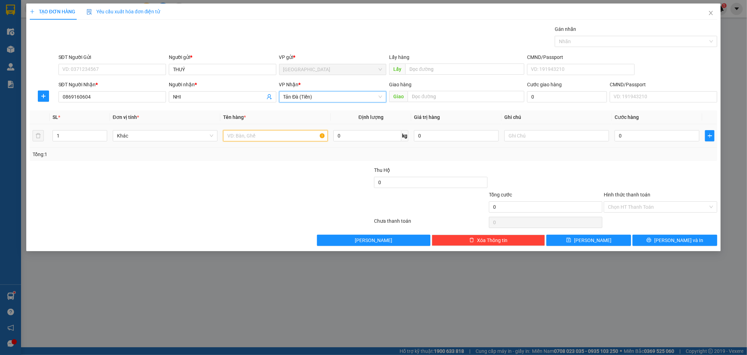
click at [272, 135] on input "text" at bounding box center [275, 135] width 105 height 11
type input "A"
type input "LAPTOP"
click at [667, 142] on div "0" at bounding box center [657, 136] width 85 height 14
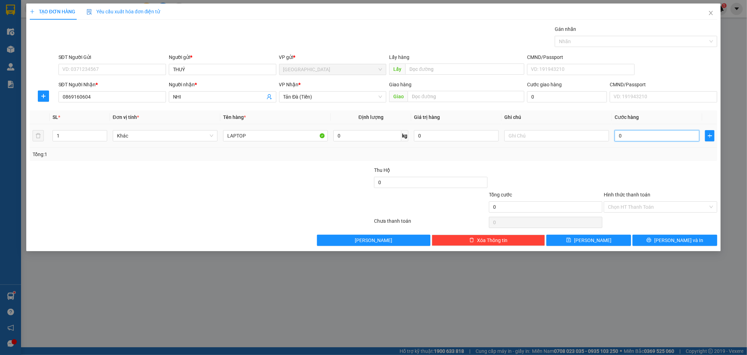
click at [668, 136] on input "0" at bounding box center [657, 135] width 85 height 11
type input "5"
type input "50"
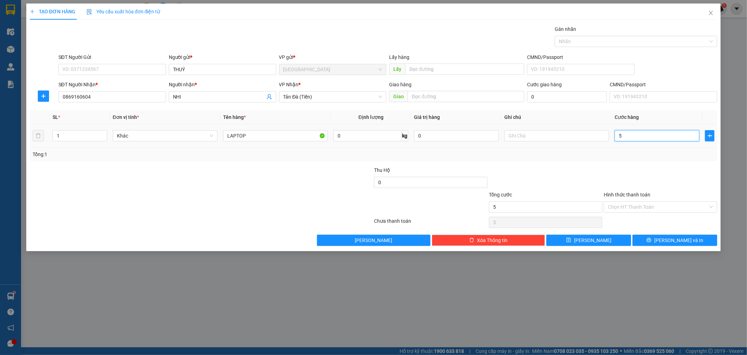
type input "50"
click at [669, 201] on div "Chọn HT Thanh Toán" at bounding box center [661, 206] width 114 height 11
type input "50.000"
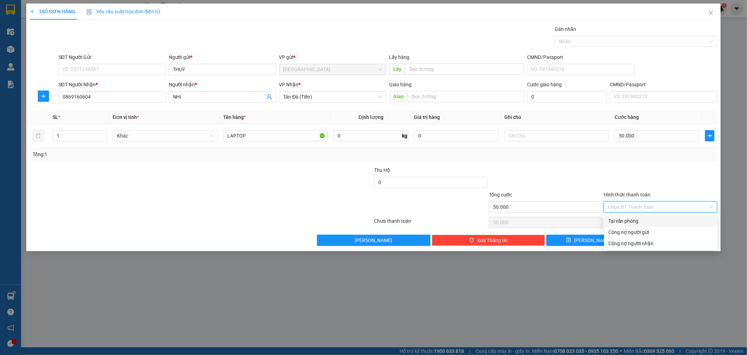
drag, startPoint x: 650, startPoint y: 221, endPoint x: 641, endPoint y: 224, distance: 9.3
click at [649, 221] on div "Tại văn phòng" at bounding box center [661, 221] width 105 height 8
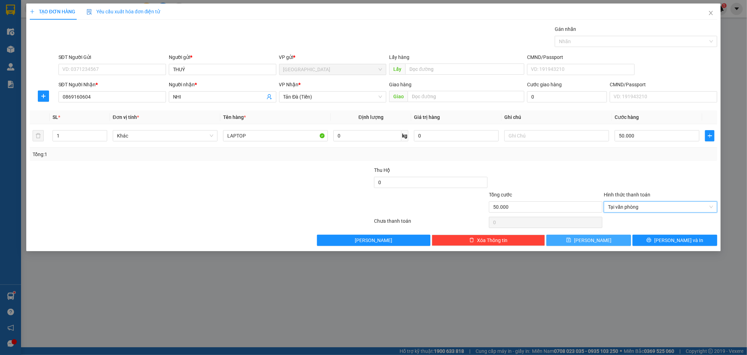
click at [603, 239] on button "[PERSON_NAME]" at bounding box center [589, 239] width 85 height 11
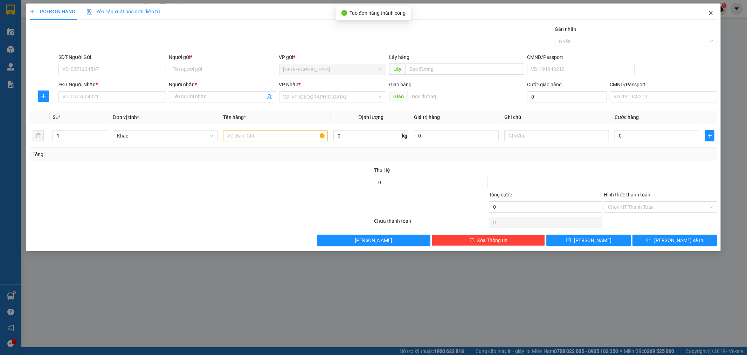
click at [714, 13] on icon "close" at bounding box center [712, 13] width 6 height 6
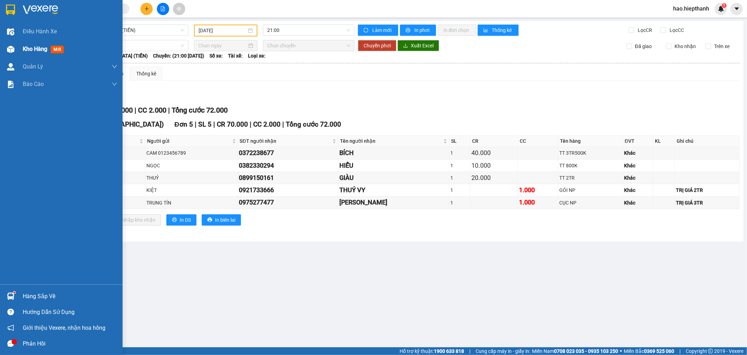
click at [33, 49] on span "Kho hàng" at bounding box center [35, 49] width 25 height 7
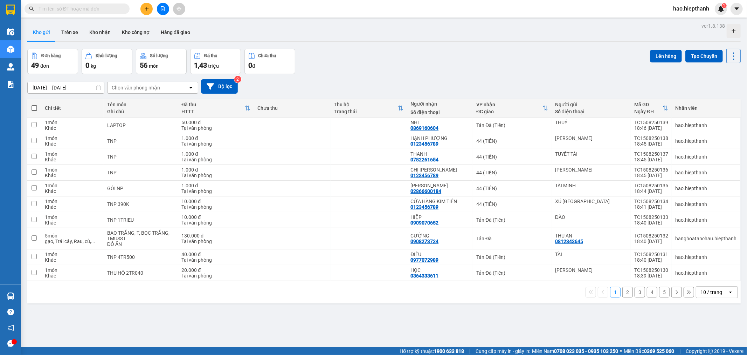
click at [716, 292] on div "10 / trang" at bounding box center [712, 291] width 22 height 7
click at [716, 277] on span "100 / trang" at bounding box center [708, 277] width 25 height 7
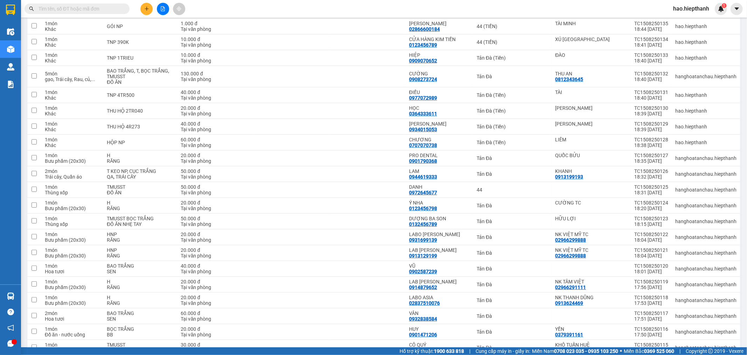
scroll to position [156, 0]
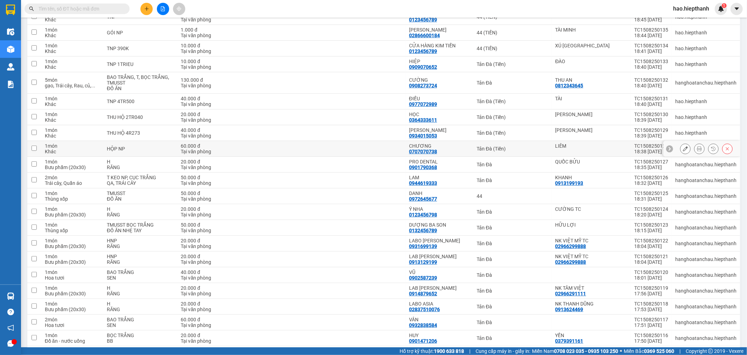
click at [508, 150] on div "Tản Đà (Tiền)" at bounding box center [512, 149] width 71 height 6
checkbox input "true"
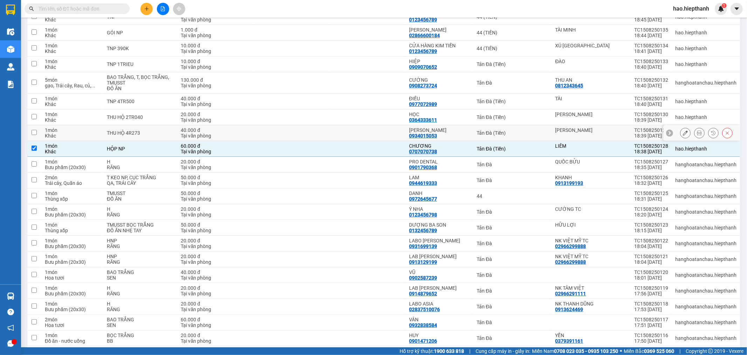
drag, startPoint x: 512, startPoint y: 133, endPoint x: 514, endPoint y: 123, distance: 10.3
click at [512, 132] on div "Tản Đà (Tiền)" at bounding box center [512, 133] width 71 height 6
checkbox input "true"
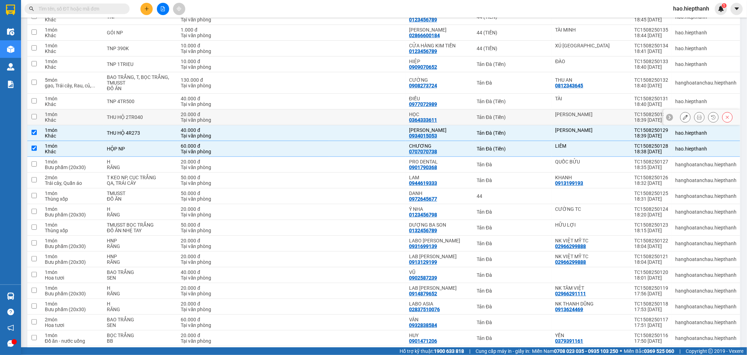
click at [517, 113] on td "Tản Đà (Tiền)" at bounding box center [512, 117] width 78 height 16
checkbox input "true"
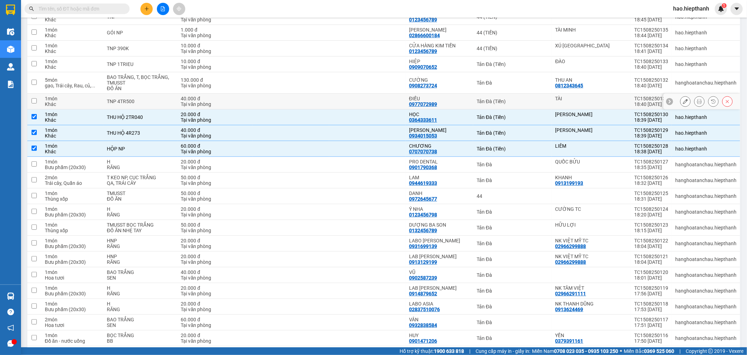
click at [520, 98] on td "Tản Đà (Tiền)" at bounding box center [512, 102] width 78 height 16
checkbox input "true"
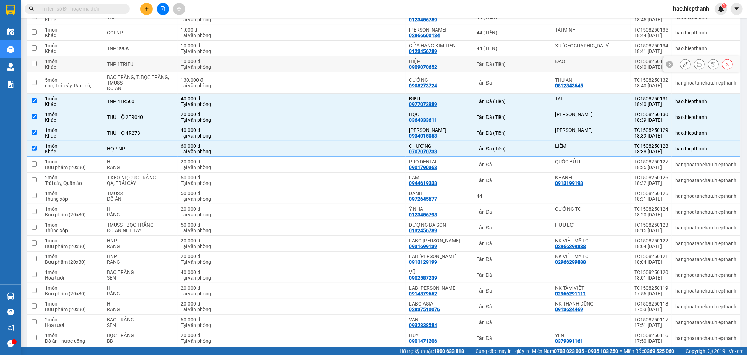
click at [526, 62] on div "Tản Đà (Tiền)" at bounding box center [512, 64] width 71 height 6
checkbox input "true"
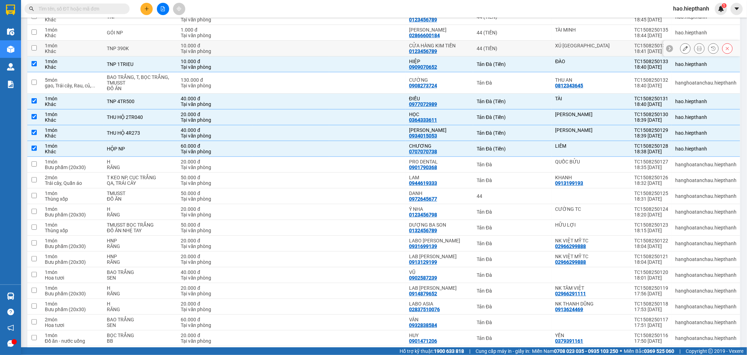
click at [527, 47] on div "44 (TIỀN)" at bounding box center [512, 49] width 71 height 6
checkbox input "true"
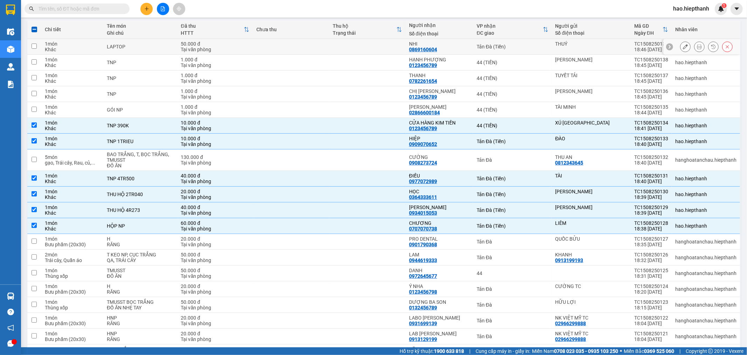
scroll to position [78, 0]
click at [518, 108] on div "44 (TIỀN)" at bounding box center [512, 111] width 71 height 6
checkbox input "true"
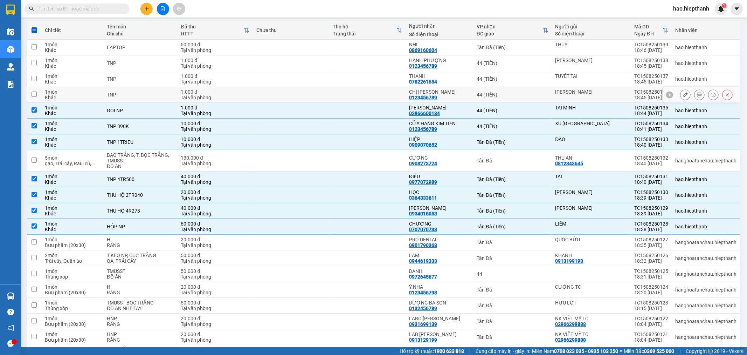
click at [520, 93] on div "44 (TIỀN)" at bounding box center [512, 95] width 71 height 6
checkbox input "true"
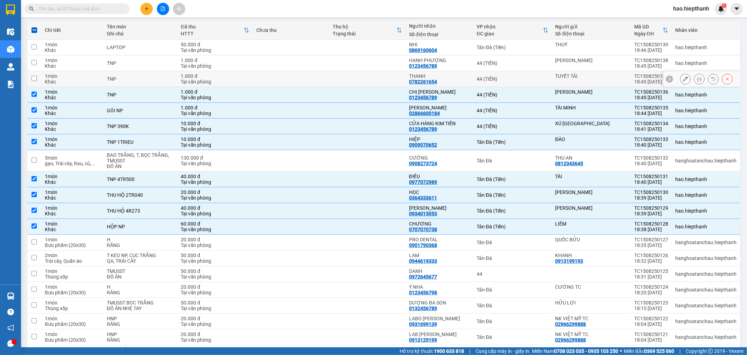
drag, startPoint x: 521, startPoint y: 77, endPoint x: 522, endPoint y: 72, distance: 5.1
click at [521, 76] on div "44 (TIỀN)" at bounding box center [512, 79] width 71 height 6
checkbox input "true"
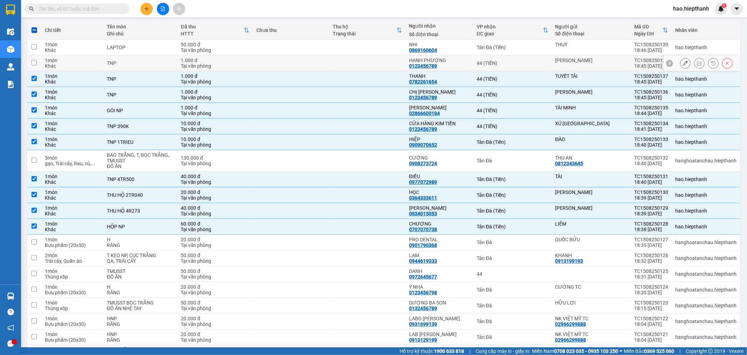
click at [524, 60] on div "44 (TIỀN)" at bounding box center [512, 63] width 71 height 6
checkbox input "true"
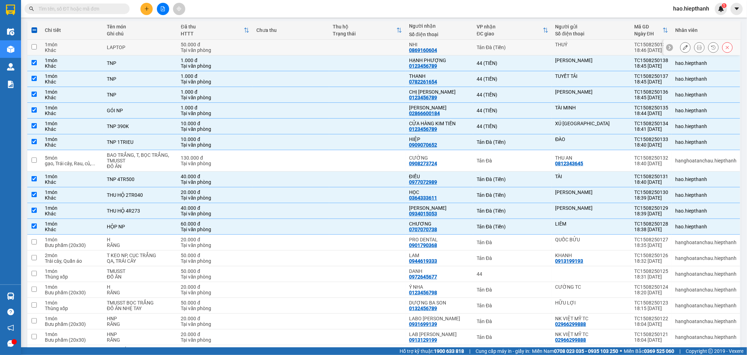
click at [530, 45] on div "Tản Đà (Tiền)" at bounding box center [512, 48] width 71 height 6
checkbox input "true"
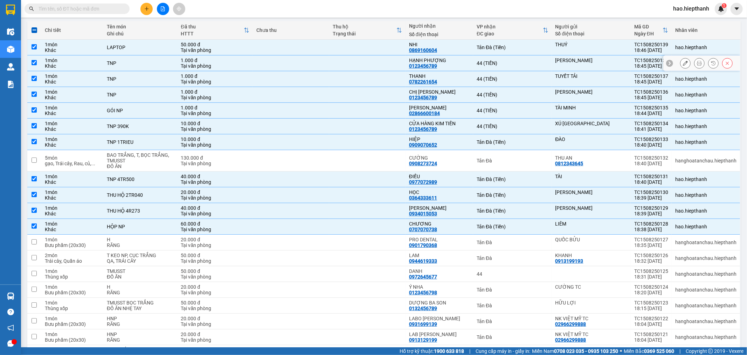
scroll to position [0, 0]
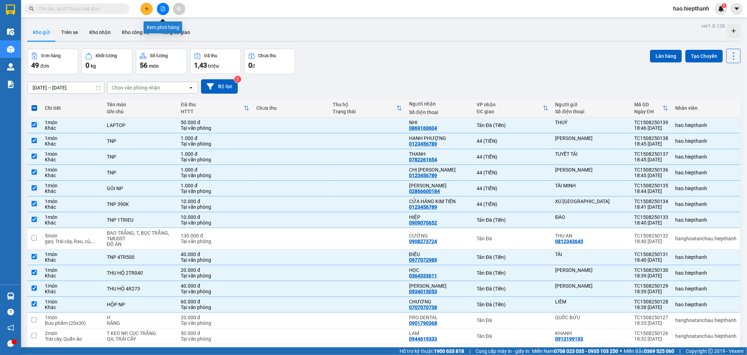
click at [162, 7] on icon "file-add" at bounding box center [162, 8] width 5 height 5
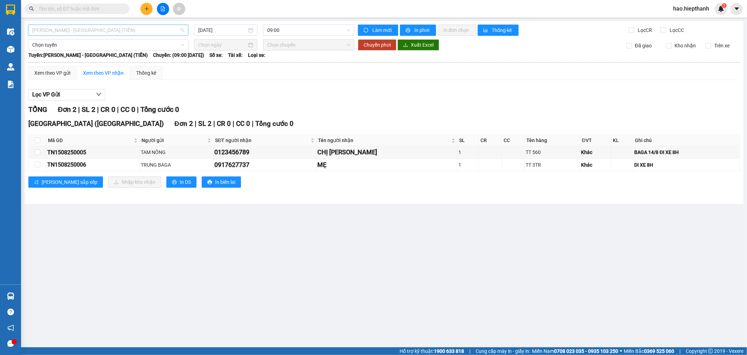
click at [85, 30] on span "[PERSON_NAME] - [GEOGRAPHIC_DATA] (TIỀN)" at bounding box center [108, 30] width 152 height 11
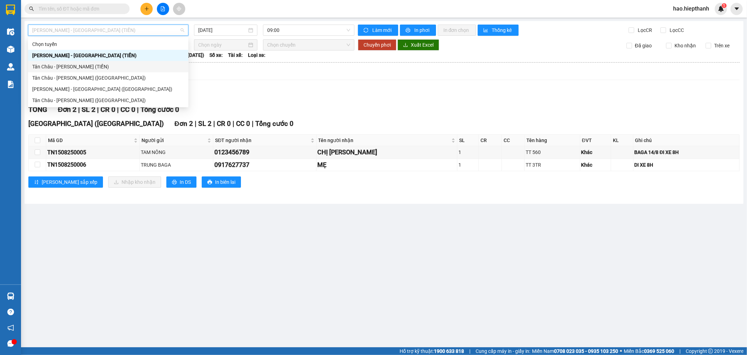
click at [49, 68] on div "Tân Châu - [PERSON_NAME] (TIỀN)" at bounding box center [108, 67] width 152 height 8
type input "[DATE]"
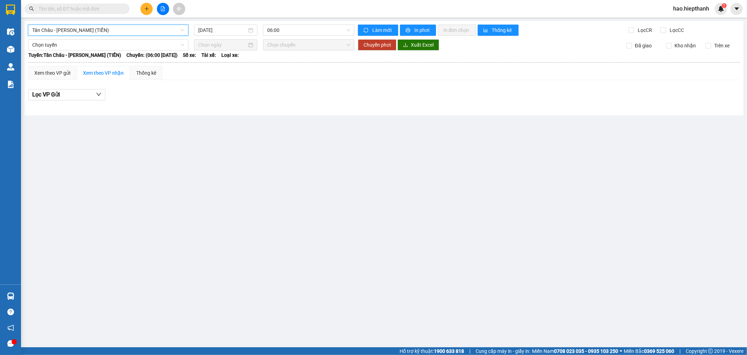
click at [283, 18] on main "Tân Châu - Hồ Chí Minh (TIỀN) Tân Châu - Hồ Chí Minh (TIỀN) 15/08/2025 06:00 Là…" at bounding box center [373, 173] width 747 height 347
click at [283, 29] on span "06:00" at bounding box center [308, 30] width 83 height 11
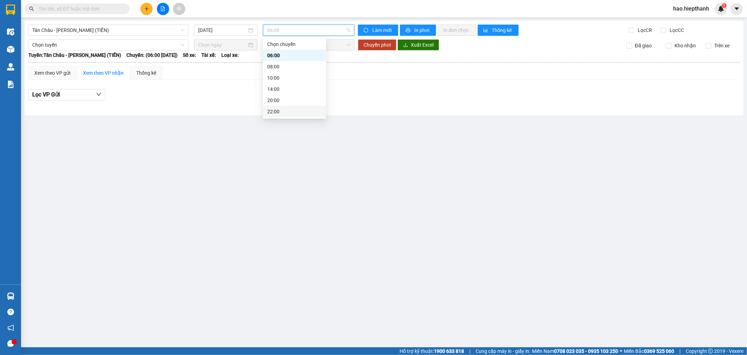
click at [291, 113] on div "22:00" at bounding box center [294, 112] width 55 height 8
click at [324, 29] on span "22:00" at bounding box center [308, 30] width 83 height 11
click at [294, 110] on div "22:00" at bounding box center [294, 112] width 55 height 8
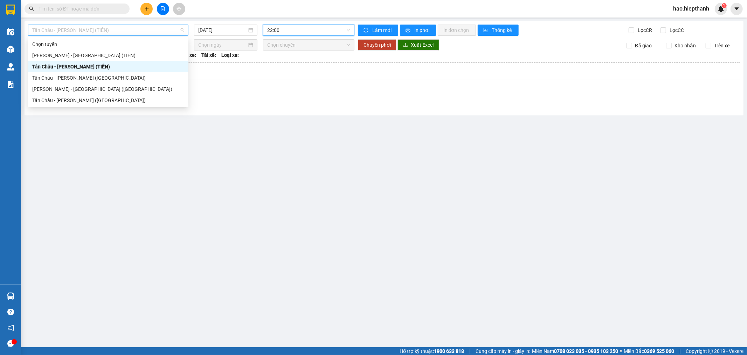
click at [142, 30] on span "Tân Châu - [PERSON_NAME] (TIỀN)" at bounding box center [108, 30] width 152 height 11
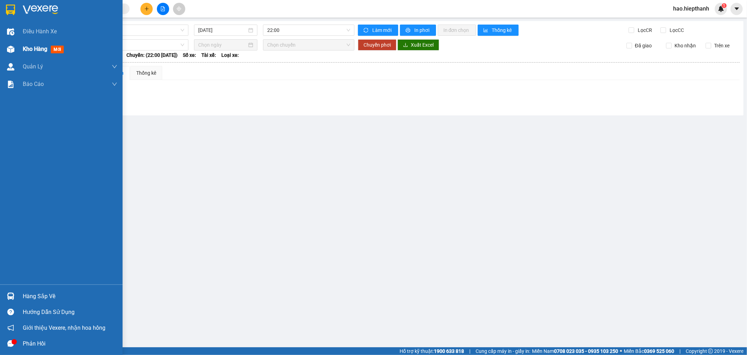
click at [29, 48] on span "Kho hàng" at bounding box center [35, 49] width 25 height 7
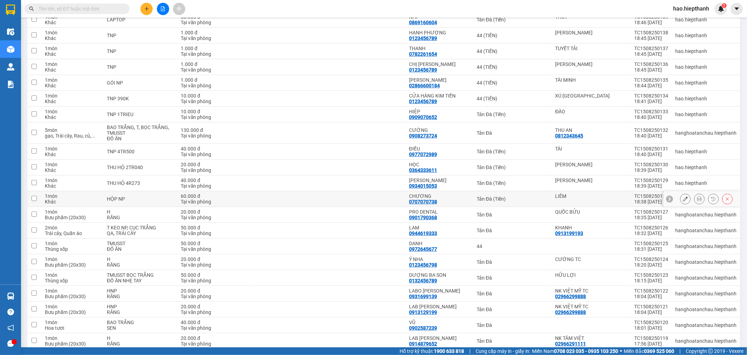
scroll to position [117, 0]
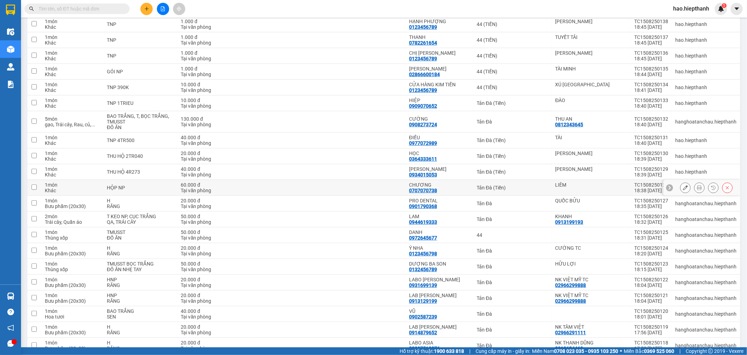
click at [518, 187] on div "Tản Đà (Tiền)" at bounding box center [512, 188] width 71 height 6
checkbox input "true"
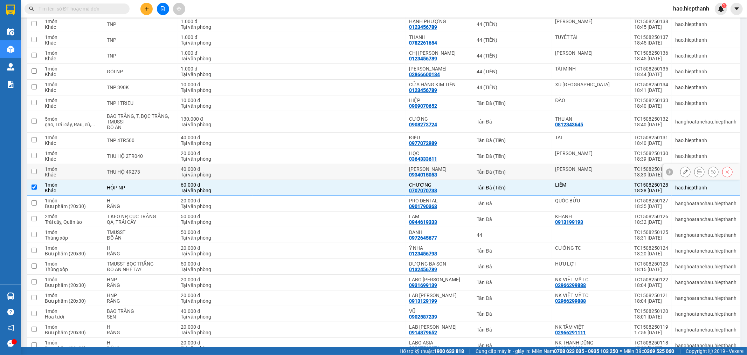
click at [524, 168] on td "Tản Đà (Tiền)" at bounding box center [512, 172] width 78 height 16
checkbox input "true"
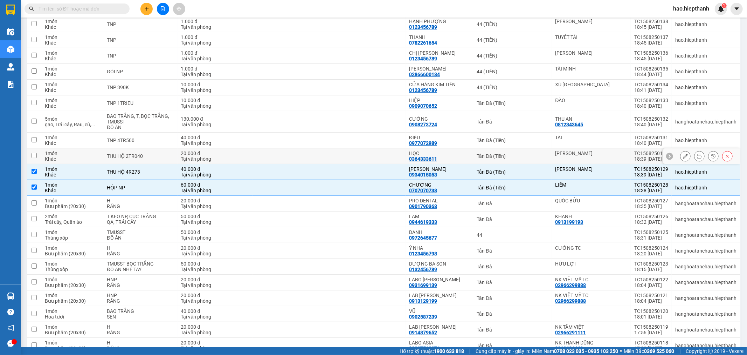
click at [521, 153] on div "Tản Đà (Tiền)" at bounding box center [512, 156] width 71 height 6
checkbox input "true"
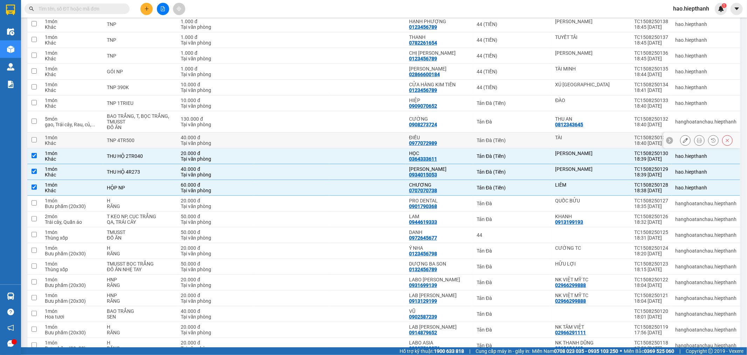
click at [521, 139] on div "Tản Đà (Tiền)" at bounding box center [512, 140] width 71 height 6
checkbox input "true"
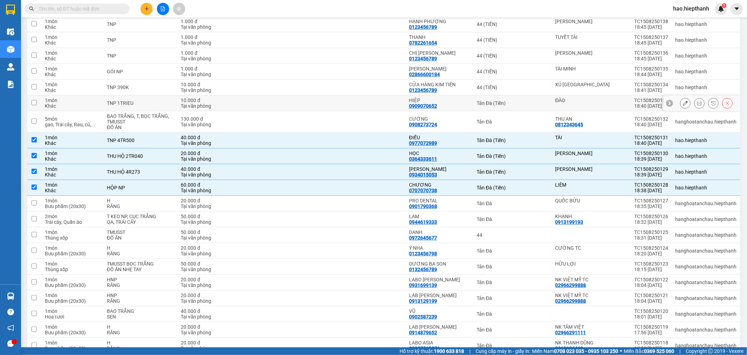
drag, startPoint x: 526, startPoint y: 103, endPoint x: 526, endPoint y: 96, distance: 7.4
click at [526, 101] on div "Tản Đà (Tiền)" at bounding box center [512, 103] width 71 height 6
checkbox input "true"
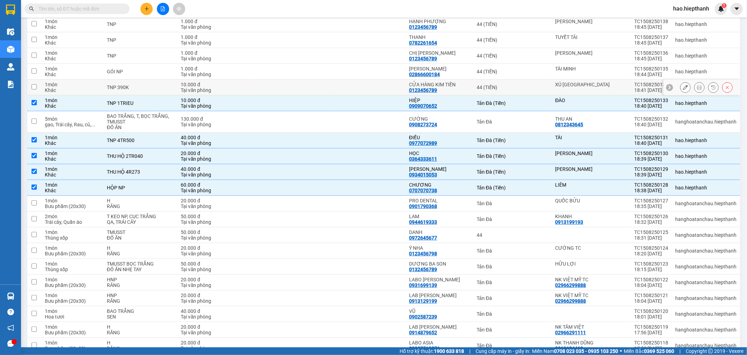
click at [524, 88] on div "44 (TIỀN)" at bounding box center [512, 87] width 71 height 6
checkbox input "true"
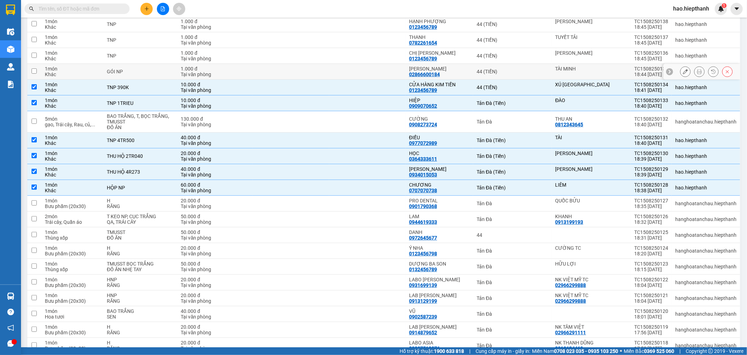
click at [513, 72] on div "44 (TIỀN)" at bounding box center [512, 72] width 71 height 6
checkbox input "true"
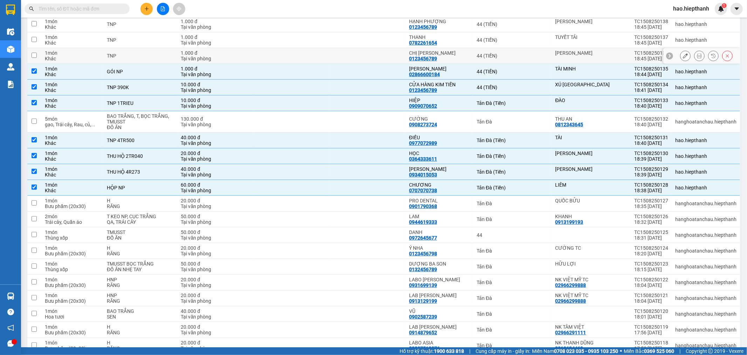
click at [519, 52] on td "44 (TIỀN)" at bounding box center [512, 56] width 78 height 16
checkbox input "true"
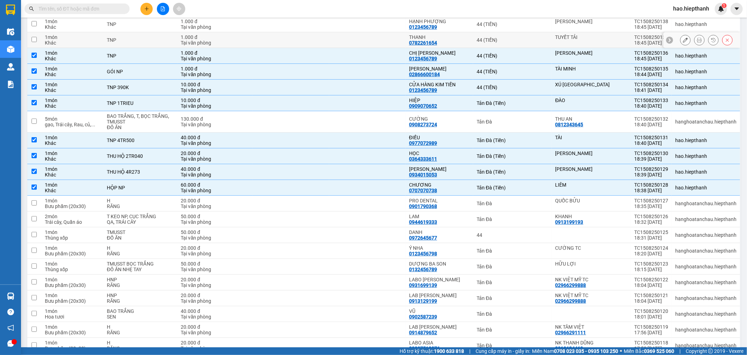
click at [524, 41] on div "44 (TIỀN)" at bounding box center [512, 40] width 71 height 6
checkbox input "true"
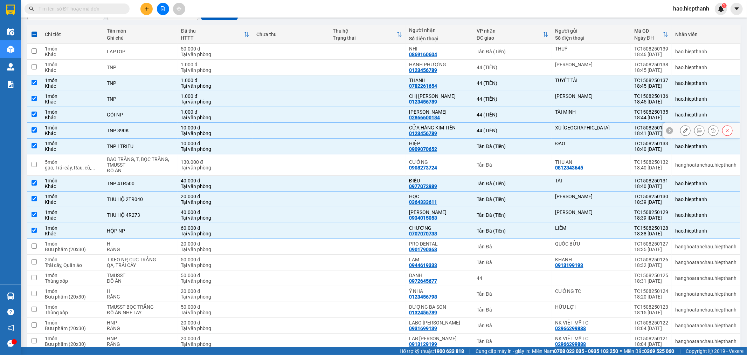
scroll to position [0, 0]
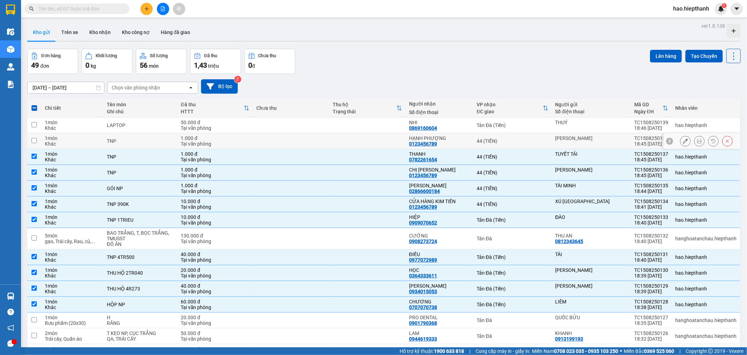
drag, startPoint x: 525, startPoint y: 142, endPoint x: 527, endPoint y: 137, distance: 5.7
click at [526, 141] on div "44 (TIỀN)" at bounding box center [512, 141] width 71 height 6
checkbox input "true"
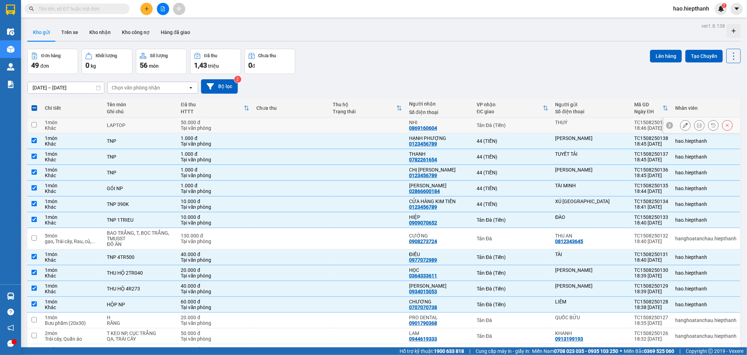
click at [528, 123] on div "Tản Đà (Tiền)" at bounding box center [512, 125] width 71 height 6
checkbox input "true"
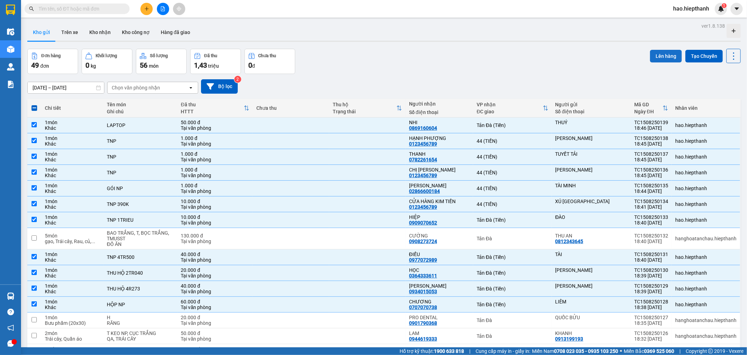
click at [664, 57] on button "Lên hàng" at bounding box center [666, 56] width 32 height 13
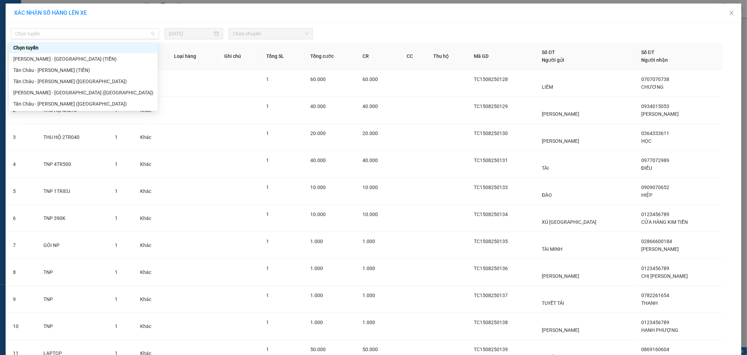
drag, startPoint x: 88, startPoint y: 33, endPoint x: 0, endPoint y: 54, distance: 90.3
click at [82, 33] on span "Chọn tuyến" at bounding box center [85, 33] width 140 height 11
click at [24, 71] on div "Tân Châu - [PERSON_NAME] (TIỀN)" at bounding box center [83, 70] width 140 height 8
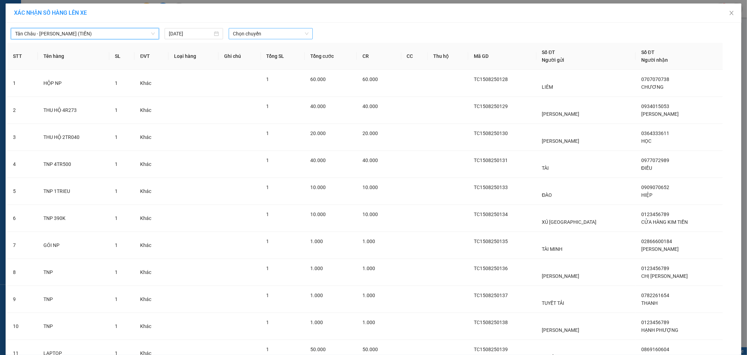
click at [290, 30] on span "Chọn chuyến" at bounding box center [271, 33] width 76 height 11
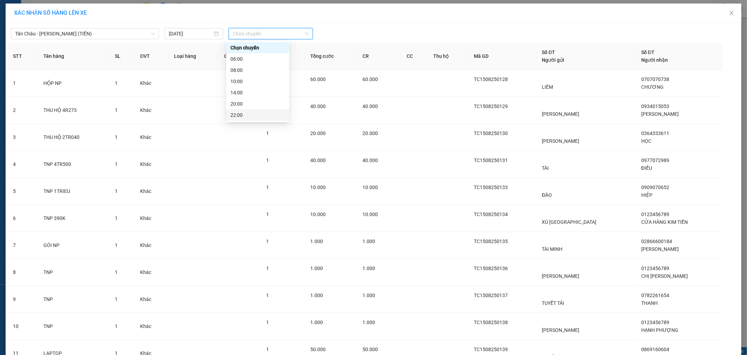
click at [252, 117] on div "22:00" at bounding box center [258, 115] width 55 height 8
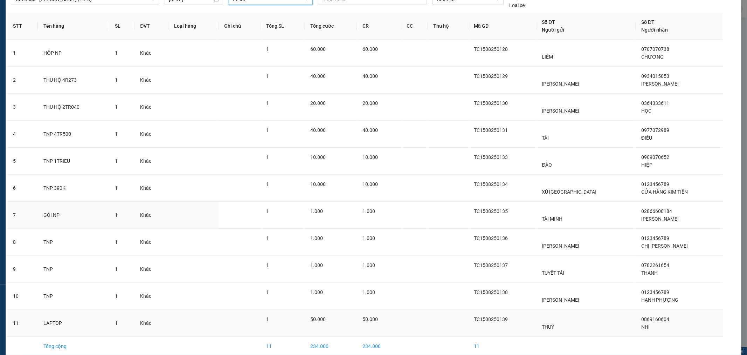
scroll to position [67, 0]
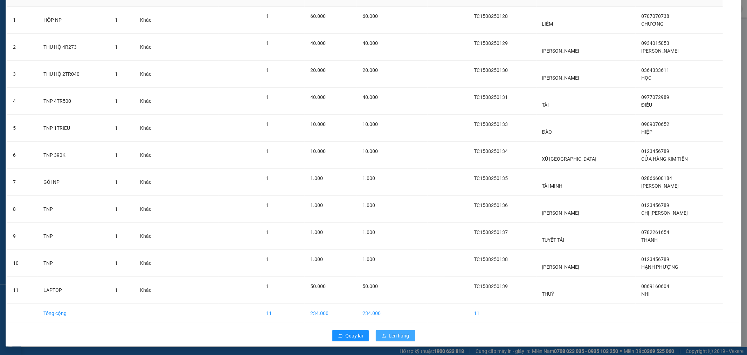
click at [397, 336] on span "Lên hàng" at bounding box center [399, 336] width 20 height 8
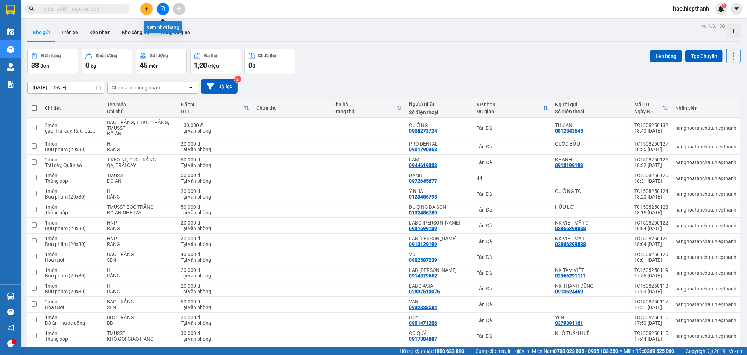
click at [165, 9] on icon "file-add" at bounding box center [163, 8] width 4 height 5
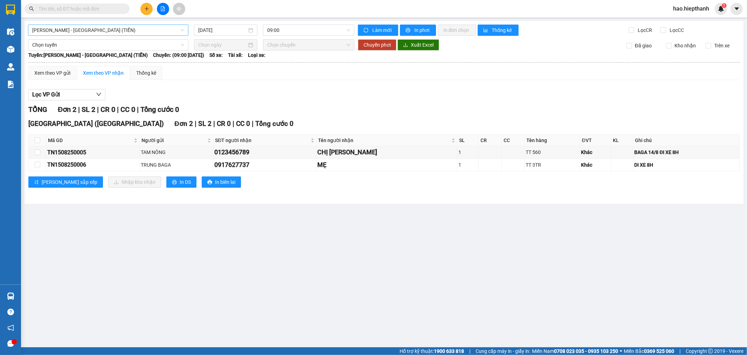
click at [83, 30] on span "[PERSON_NAME] - [GEOGRAPHIC_DATA] (TIỀN)" at bounding box center [108, 30] width 152 height 11
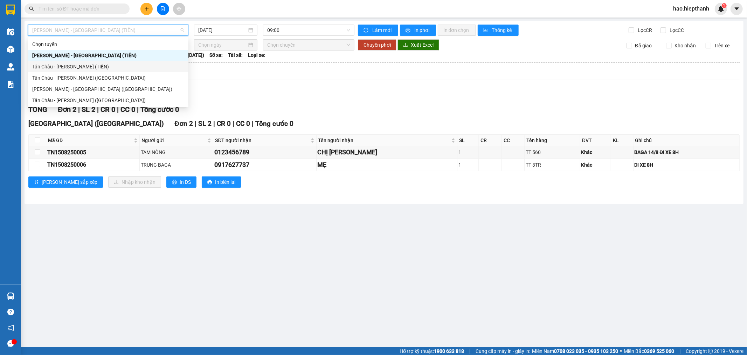
click at [48, 67] on div "Tân Châu - [PERSON_NAME] (TIỀN)" at bounding box center [108, 67] width 152 height 8
type input "[DATE]"
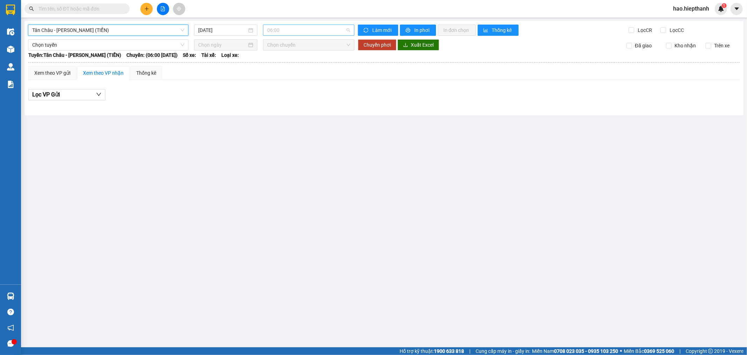
click at [274, 31] on span "06:00" at bounding box center [308, 30] width 83 height 11
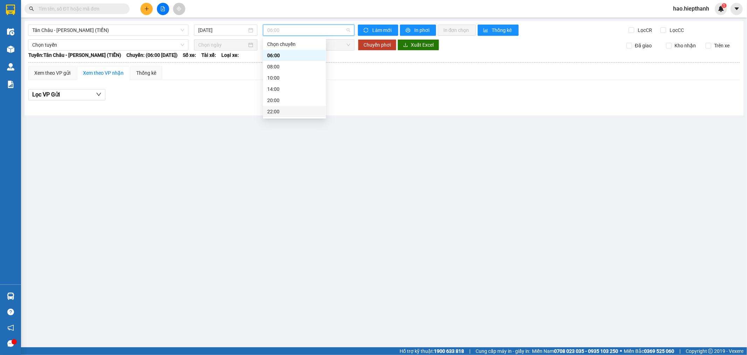
click at [288, 110] on div "22:00" at bounding box center [294, 112] width 55 height 8
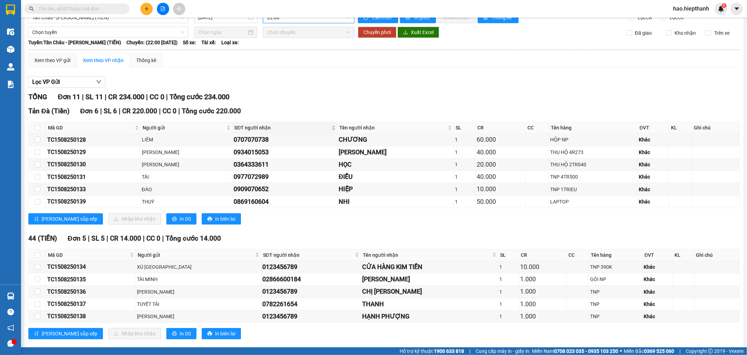
scroll to position [25, 0]
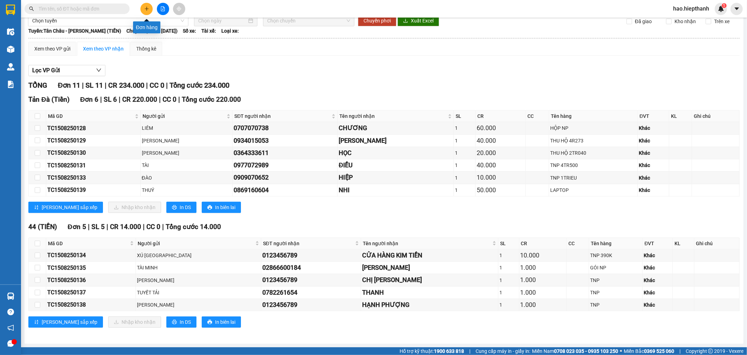
click at [148, 7] on icon "plus" at bounding box center [146, 8] width 5 height 5
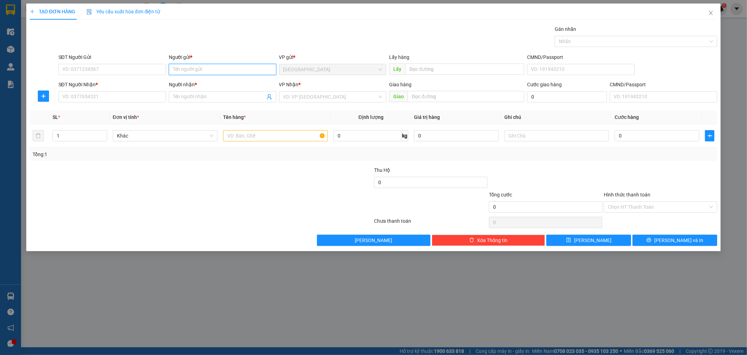
click at [196, 71] on input "Người gửi *" at bounding box center [223, 69] width 108 height 11
type input "PHƯƠNG VÉ"
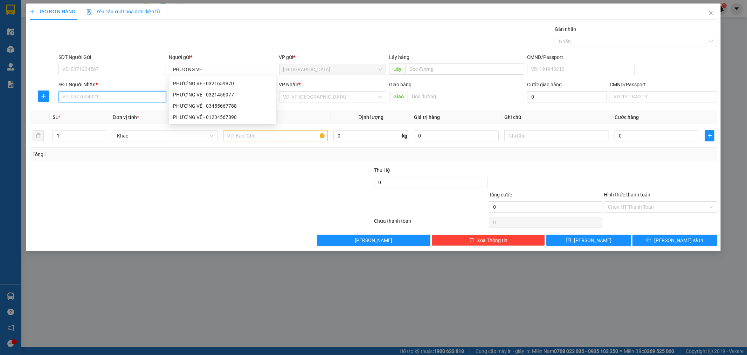
click at [148, 97] on input "SĐT Người Nhận *" at bounding box center [113, 96] width 108 height 11
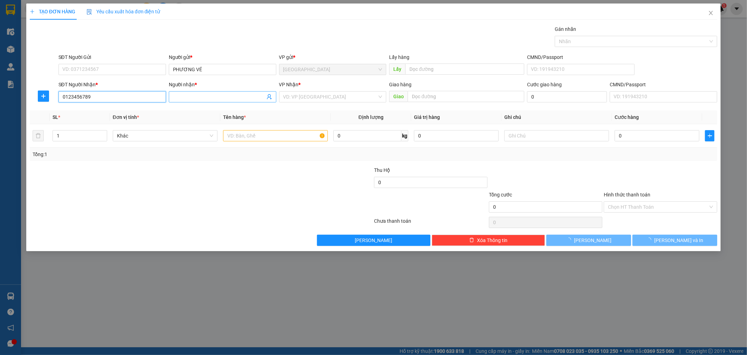
type input "0123456789"
click at [236, 99] on input "Người nhận *" at bounding box center [219, 97] width 92 height 8
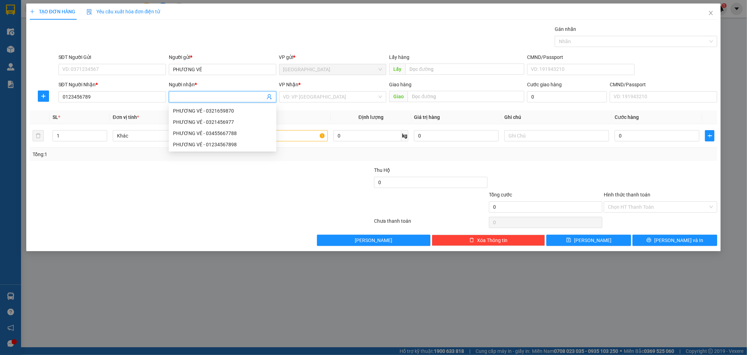
type input "B"
type input "NGÂN VÉ"
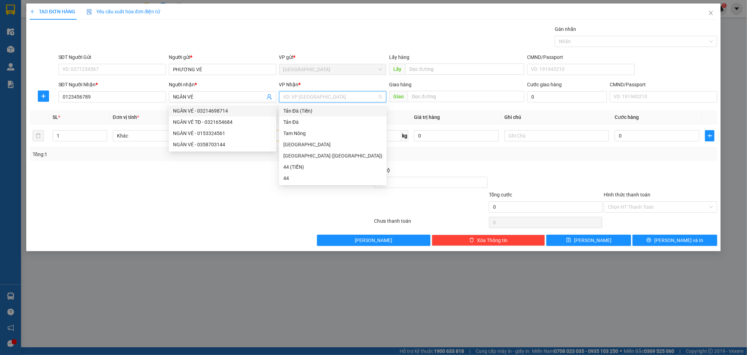
click at [297, 97] on input "search" at bounding box center [331, 96] width 94 height 11
click at [297, 109] on div "Tản Đà (Tiền)" at bounding box center [333, 111] width 99 height 8
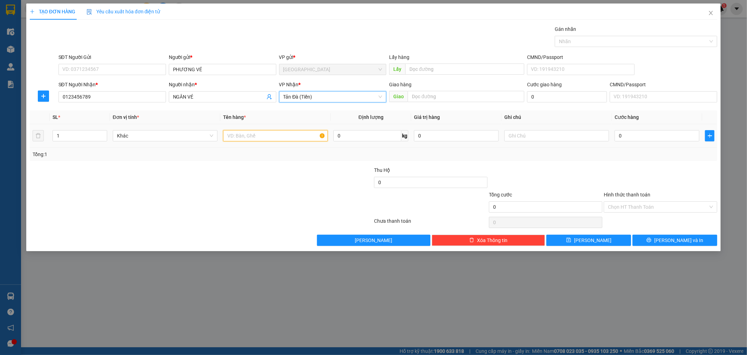
click at [275, 135] on input "text" at bounding box center [275, 135] width 105 height 11
type input "TNP 3TR782"
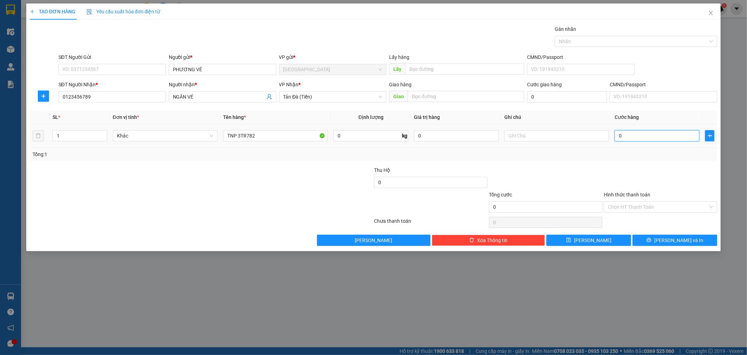
click at [661, 135] on input "0" at bounding box center [657, 135] width 85 height 11
type input "1"
type input "1.000"
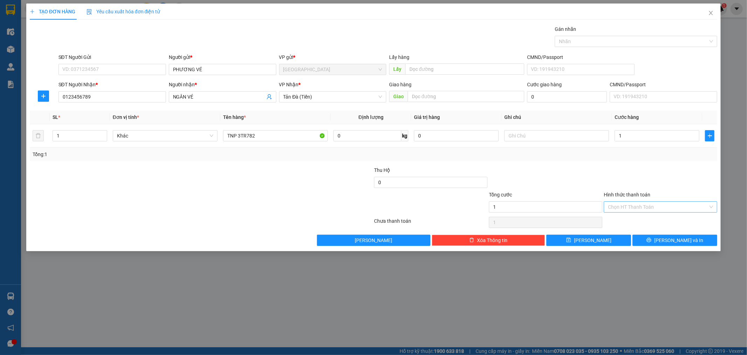
type input "1.000"
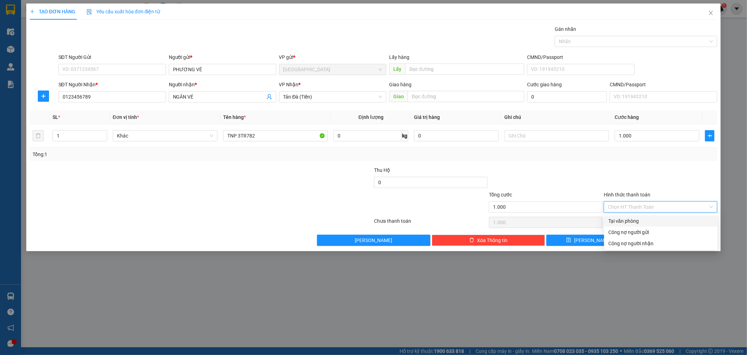
click at [662, 208] on input "Hình thức thanh toán" at bounding box center [658, 207] width 100 height 11
click at [645, 219] on div "Tại văn phòng" at bounding box center [661, 221] width 105 height 8
type input "0"
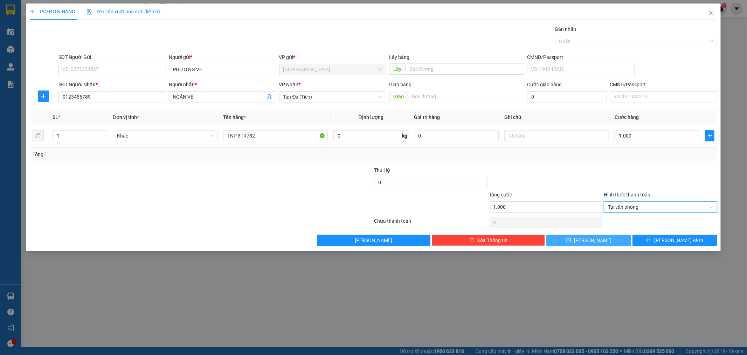
click at [602, 239] on button "[PERSON_NAME]" at bounding box center [589, 239] width 85 height 11
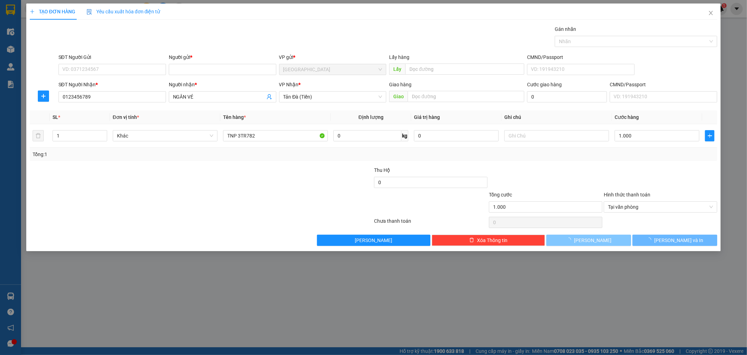
type input "0"
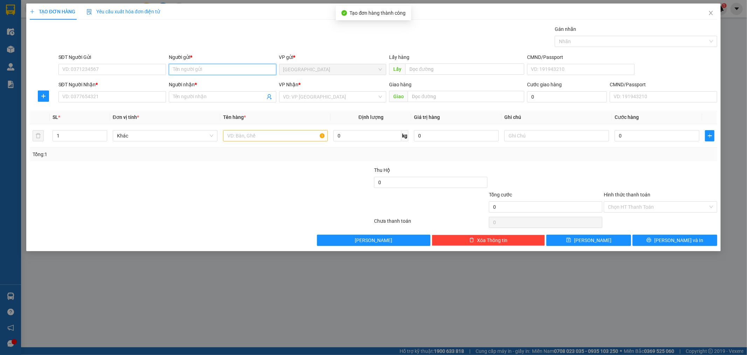
click at [218, 69] on input "Người gửi *" at bounding box center [223, 69] width 108 height 11
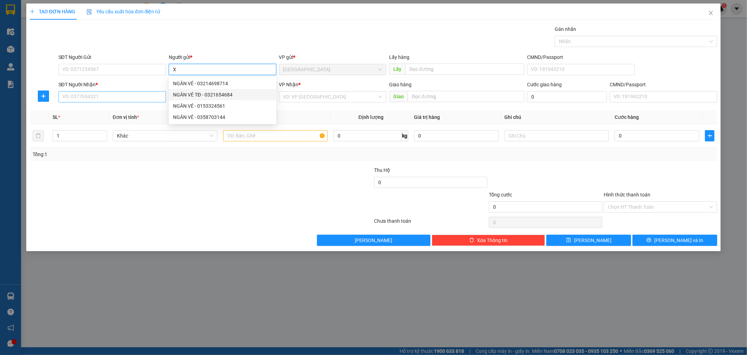
type input "X"
click at [141, 96] on input "SĐT Người Nhận *" at bounding box center [113, 96] width 108 height 11
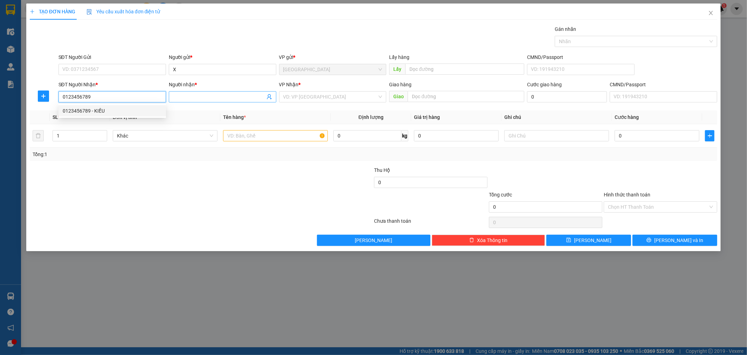
type input "0123456789"
click at [196, 94] on input "Người nhận *" at bounding box center [219, 97] width 92 height 8
click at [173, 96] on input "RẠM TAM NÔNG" at bounding box center [219, 97] width 92 height 8
type input "TRẠM TAM NÔNG"
click at [327, 97] on input "search" at bounding box center [331, 96] width 94 height 11
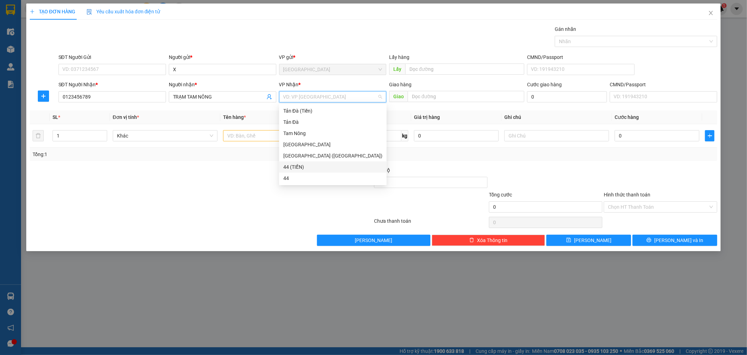
click at [303, 167] on div "44 (TIỀN)" at bounding box center [333, 167] width 99 height 8
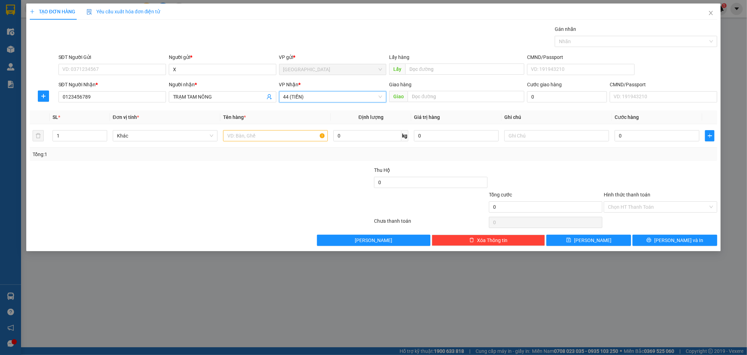
click at [309, 96] on span "44 (TIỀN)" at bounding box center [333, 96] width 99 height 11
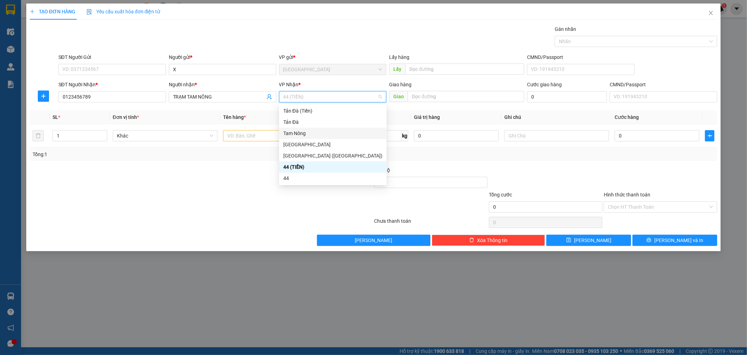
click at [304, 131] on div "Tam Nông" at bounding box center [333, 133] width 99 height 8
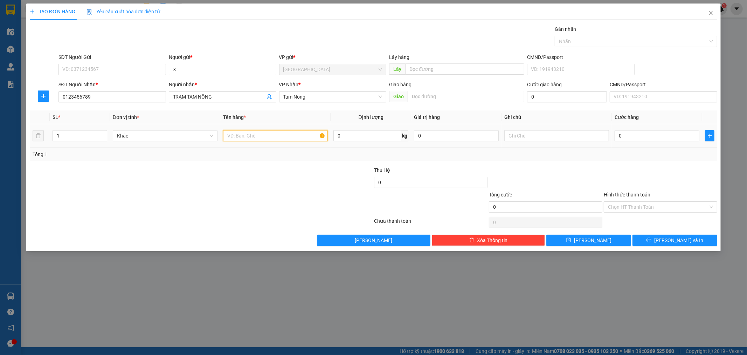
click at [284, 138] on input "text" at bounding box center [275, 135] width 105 height 11
type input "TNP 400K"
click at [653, 136] on input "0" at bounding box center [657, 135] width 85 height 11
type input "1"
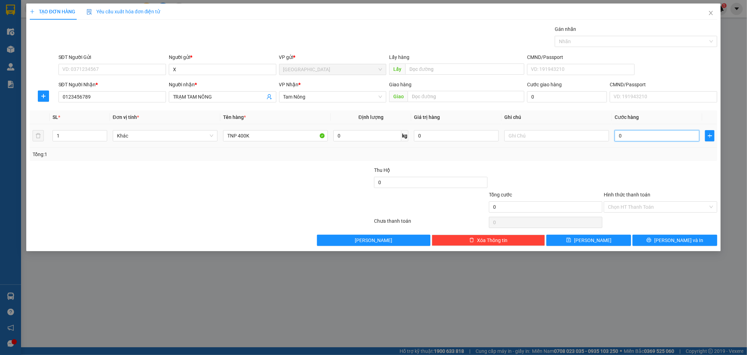
type input "1"
type input "1.000"
click at [649, 209] on input "Hình thức thanh toán" at bounding box center [658, 207] width 100 height 11
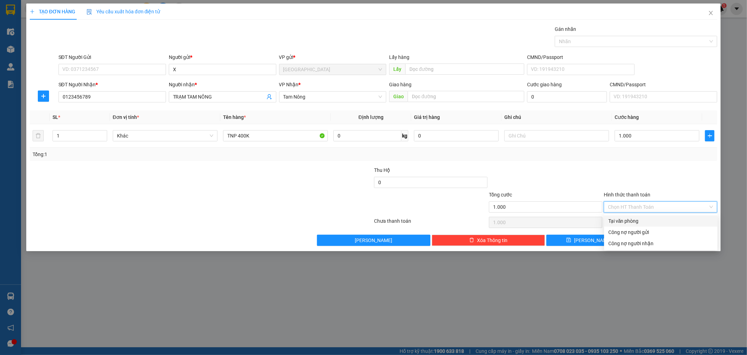
click at [645, 217] on div "Tại văn phòng" at bounding box center [661, 221] width 105 height 8
type input "0"
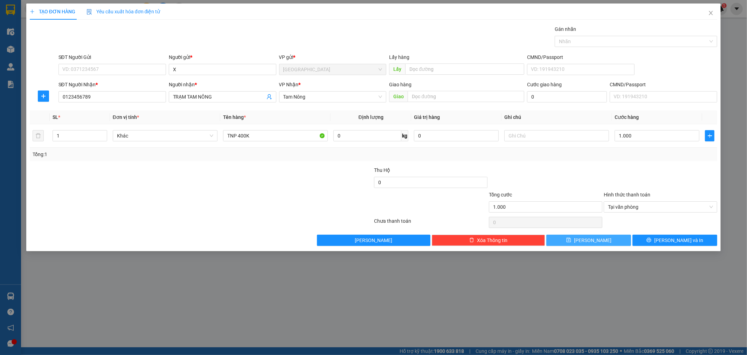
click at [614, 240] on button "[PERSON_NAME]" at bounding box center [589, 239] width 85 height 11
type input "0"
click at [711, 11] on icon "close" at bounding box center [712, 13] width 6 height 6
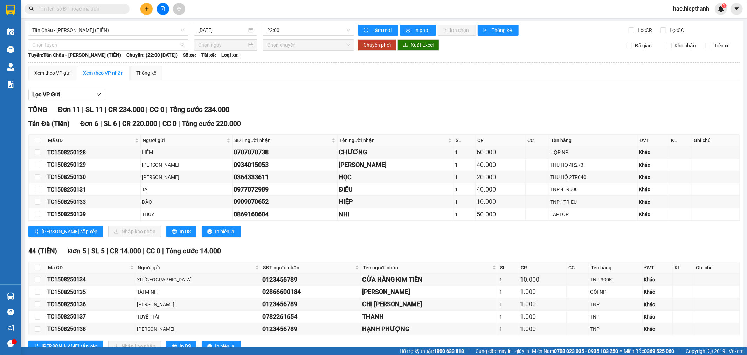
click at [35, 49] on span "Chọn tuyến" at bounding box center [108, 45] width 152 height 11
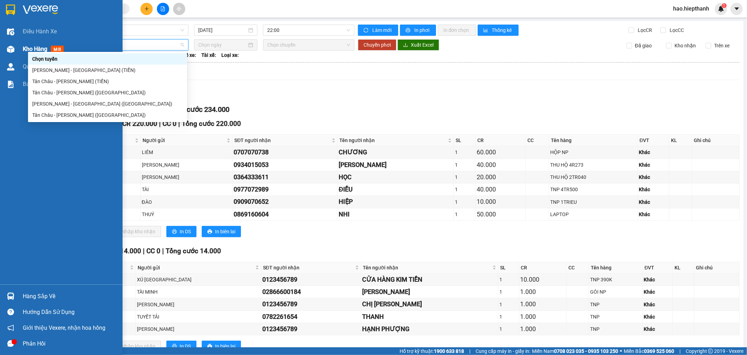
click at [26, 47] on span "Kho hàng" at bounding box center [35, 49] width 25 height 7
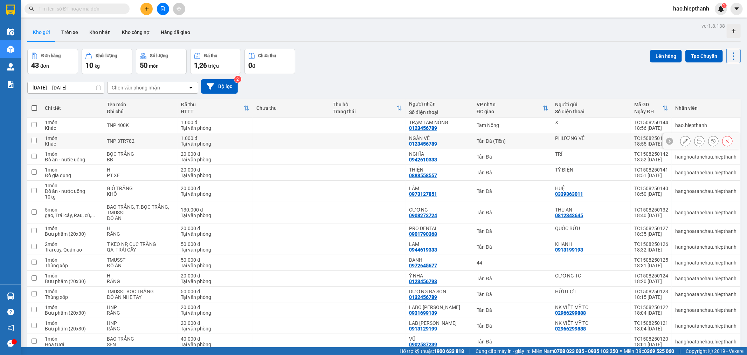
click at [590, 137] on div "PHƯƠNG VÉ" at bounding box center [592, 138] width 72 height 6
checkbox input "true"
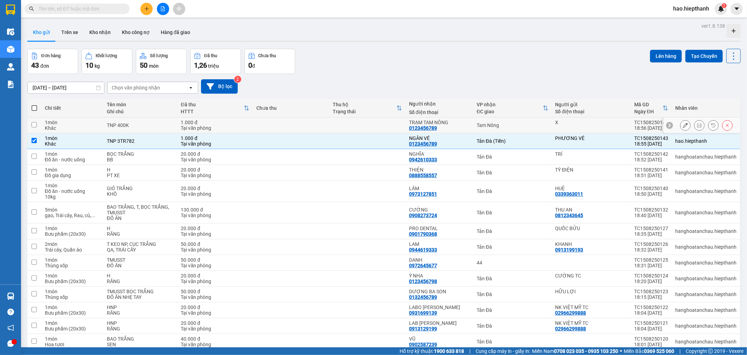
click at [597, 123] on div "X" at bounding box center [592, 122] width 72 height 6
checkbox input "true"
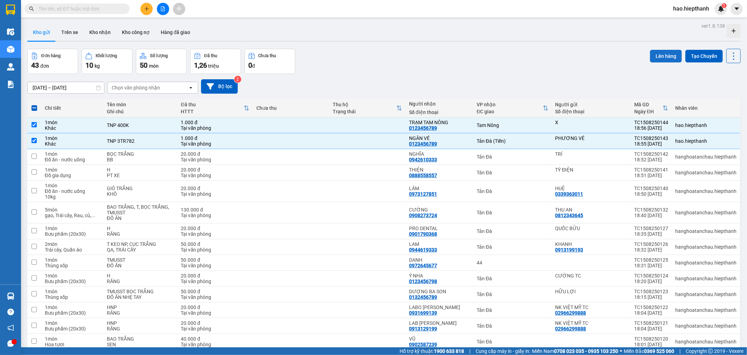
click at [657, 55] on button "Lên hàng" at bounding box center [666, 56] width 32 height 13
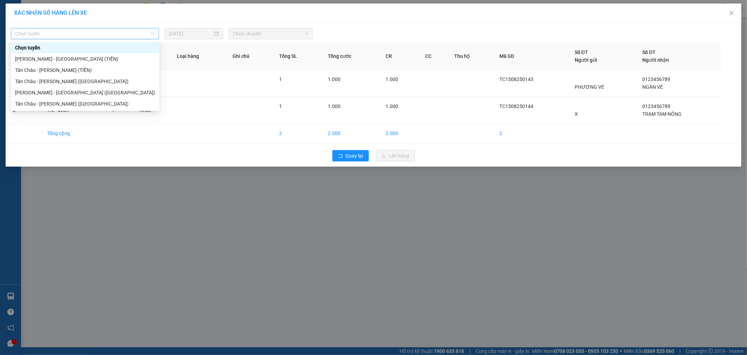
click at [93, 35] on span "Chọn tuyến" at bounding box center [85, 33] width 140 height 11
click at [30, 66] on div "Tân Châu - [PERSON_NAME] (TIỀN)" at bounding box center [85, 70] width 140 height 8
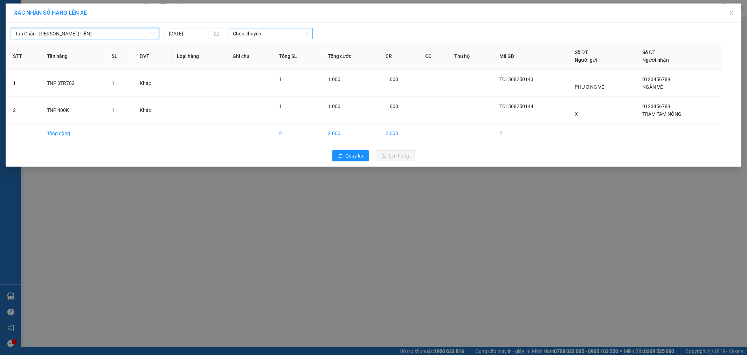
click at [273, 32] on span "Chọn chuyến" at bounding box center [271, 33] width 76 height 11
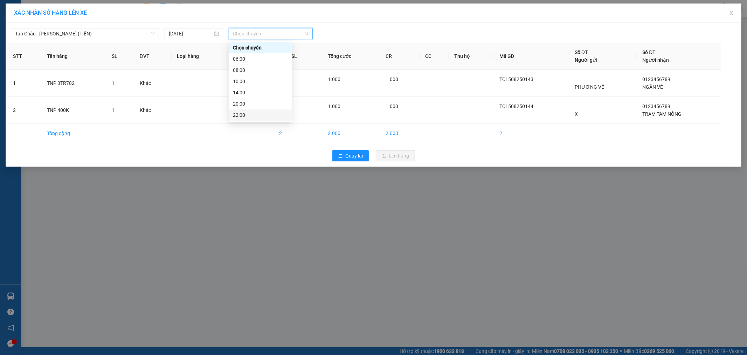
click at [244, 114] on div "22:00" at bounding box center [260, 115] width 55 height 8
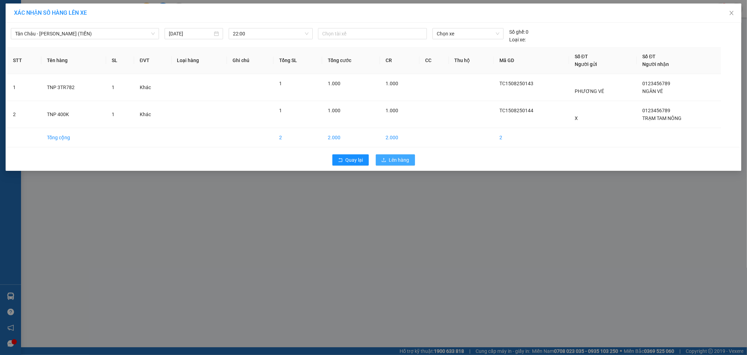
click at [395, 157] on span "Lên hàng" at bounding box center [399, 160] width 20 height 8
